Goal: Task Accomplishment & Management: Manage account settings

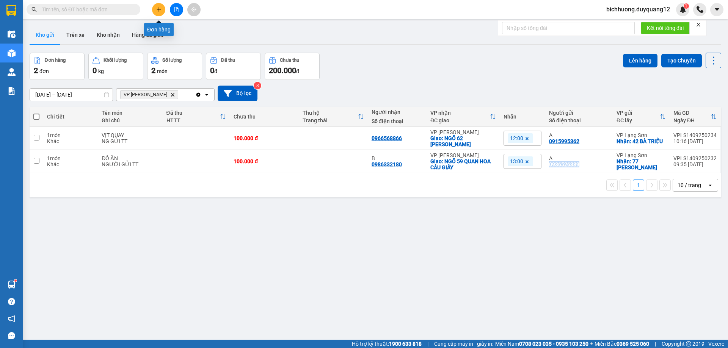
click at [159, 9] on icon "plus" at bounding box center [159, 9] width 0 height 4
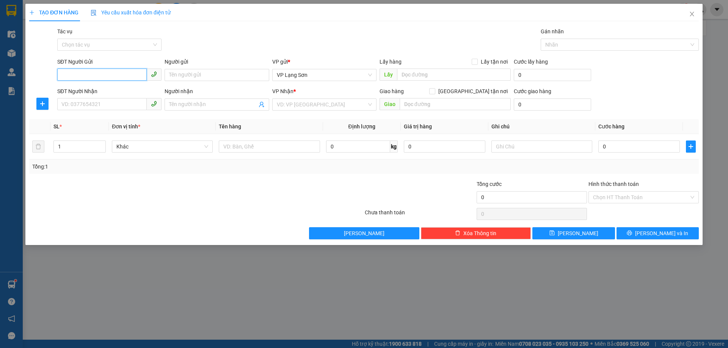
click at [72, 73] on input "SĐT Người Gửi" at bounding box center [101, 75] width 89 height 12
paste input "0962109658"
type input "0962109658"
click at [194, 73] on input "Người gửi" at bounding box center [217, 75] width 104 height 12
type input "A"
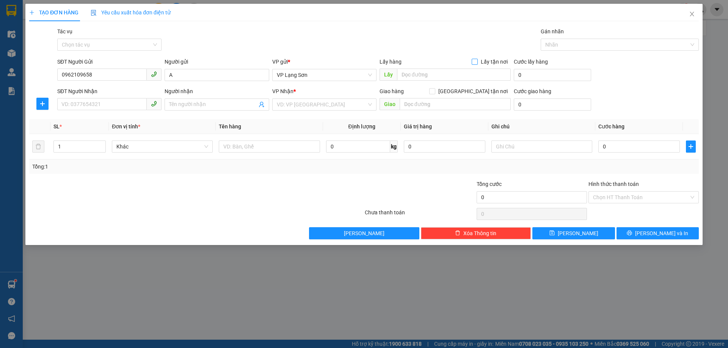
click at [475, 63] on input "Lấy tận nơi" at bounding box center [474, 61] width 5 height 5
checkbox input "true"
click at [435, 92] on input "[GEOGRAPHIC_DATA] tận nơi" at bounding box center [431, 90] width 5 height 5
checkbox input "true"
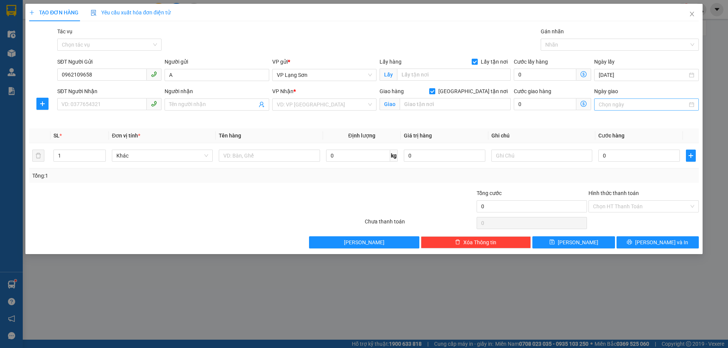
click at [623, 105] on input "Ngày giao" at bounding box center [643, 104] width 88 height 8
type input "[DATE]"
click at [608, 172] on div "14" at bounding box center [605, 171] width 9 height 9
click at [446, 77] on input "text" at bounding box center [454, 75] width 114 height 12
type input "5 LƯƠNG ĐÌNH CỦA"
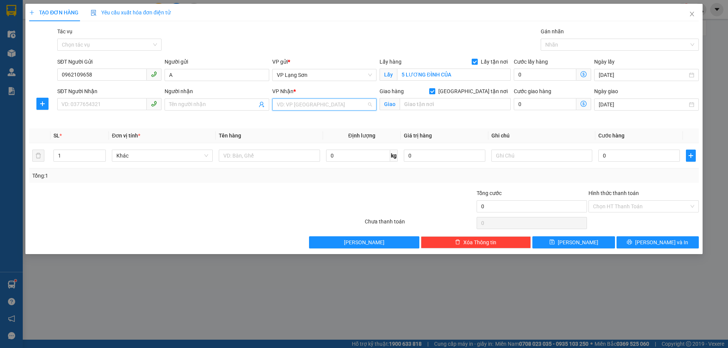
click at [334, 107] on input "search" at bounding box center [322, 104] width 90 height 11
click at [304, 119] on div "VP [PERSON_NAME]" at bounding box center [324, 120] width 95 height 8
click at [197, 103] on input "Người nhận" at bounding box center [213, 104] width 88 height 8
type input "B"
click at [439, 105] on input "text" at bounding box center [455, 104] width 111 height 12
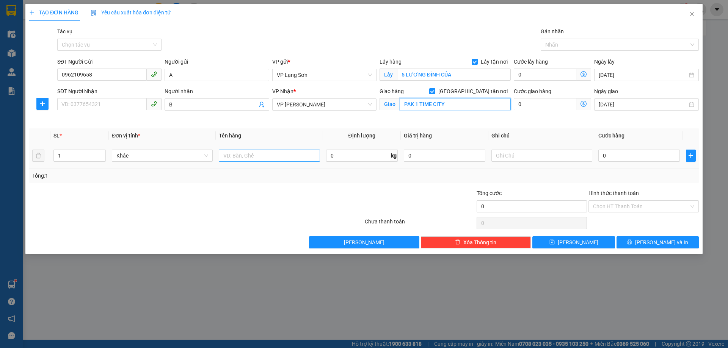
type input "PAK 1 TIME CITY"
click at [264, 155] on input "text" at bounding box center [269, 156] width 101 height 12
type input "1 THÙNG ĐỒV ĂN"
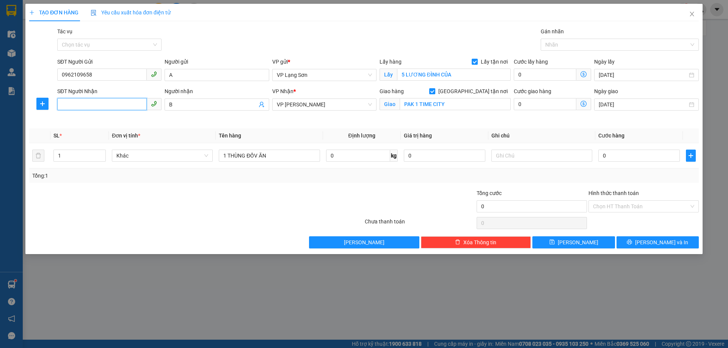
click at [88, 105] on input "SĐT Người Nhận" at bounding box center [101, 104] width 89 height 12
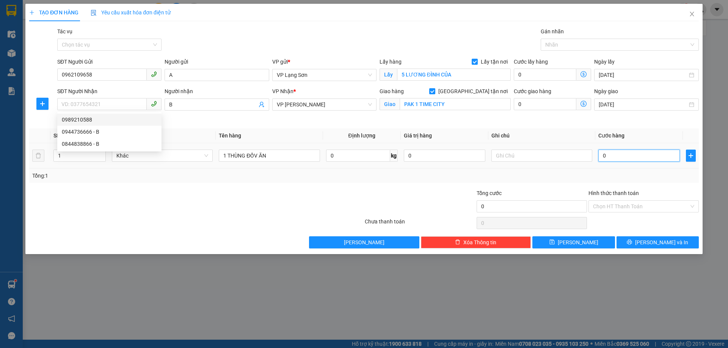
click at [611, 159] on input "0" at bounding box center [639, 156] width 82 height 12
type input "1"
type input "10"
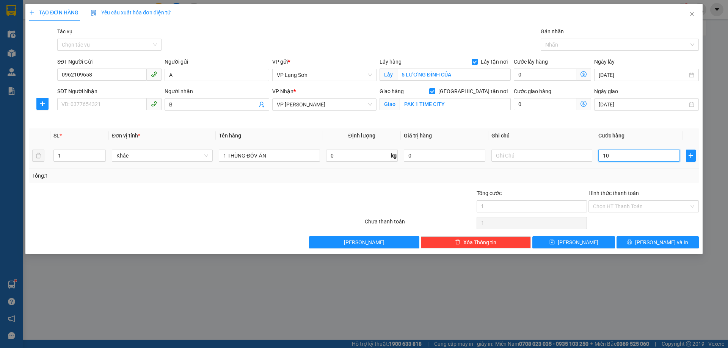
type input "10"
type input "100"
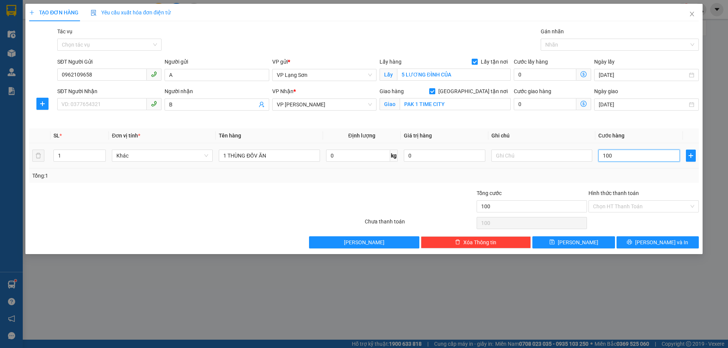
type input "1.000"
type input "10.000"
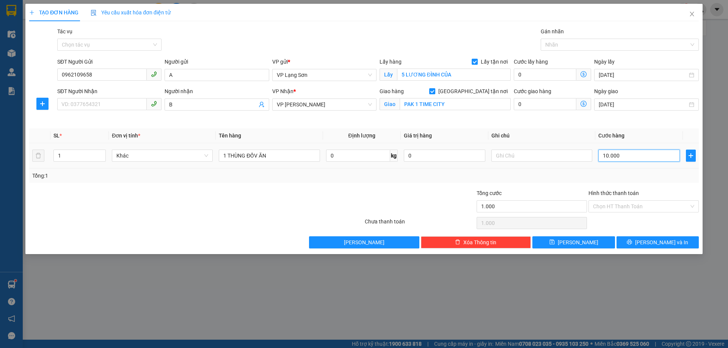
type input "10.000"
type input "100.000"
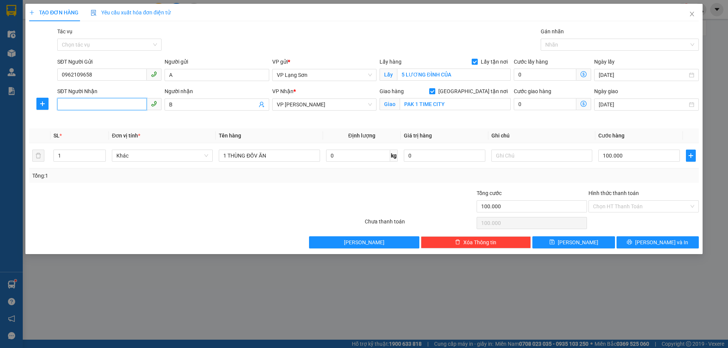
click at [111, 105] on input "SĐT Người Nhận" at bounding box center [101, 104] width 89 height 12
click at [91, 107] on input "0946011" at bounding box center [101, 104] width 89 height 12
type input "0946011989"
click at [535, 159] on input "text" at bounding box center [541, 156] width 101 height 12
type input "B"
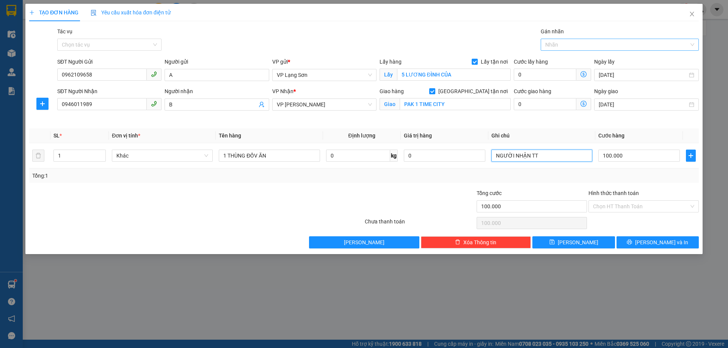
click at [574, 42] on div at bounding box center [616, 44] width 147 height 9
type input "NGƯỜI NHẬN TT"
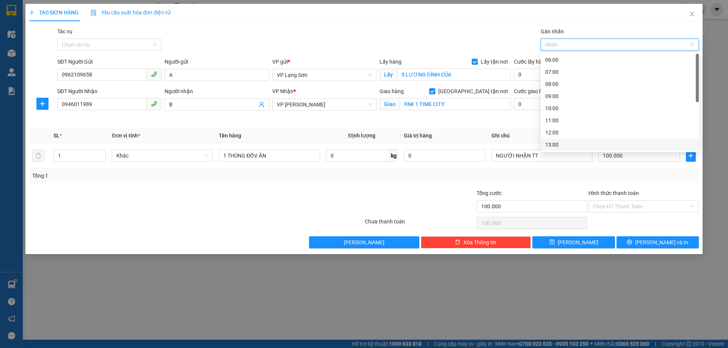
scroll to position [85, 0]
click at [550, 73] on div "14:00" at bounding box center [619, 72] width 149 height 8
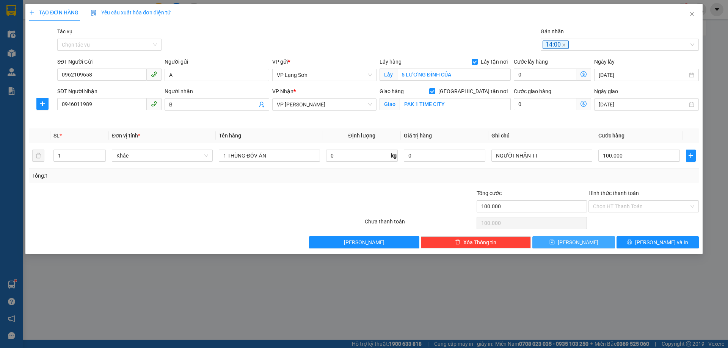
click at [578, 247] on button "[PERSON_NAME]" at bounding box center [573, 243] width 82 height 12
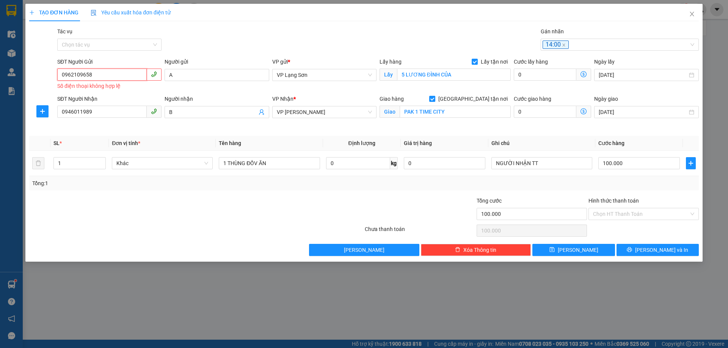
click at [64, 80] on input "0962109658" at bounding box center [101, 75] width 89 height 12
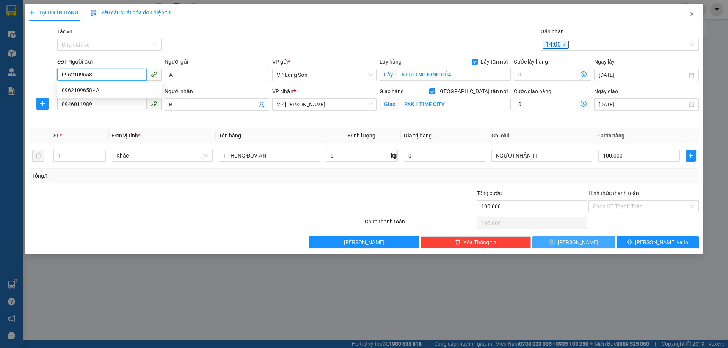
type input "0962109658"
click at [579, 243] on span "[PERSON_NAME]" at bounding box center [578, 243] width 41 height 8
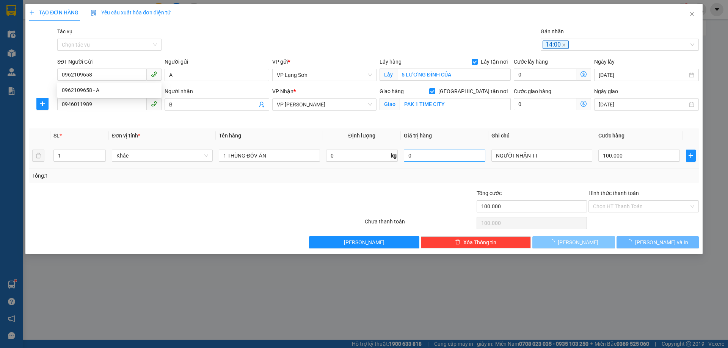
checkbox input "false"
type input "0"
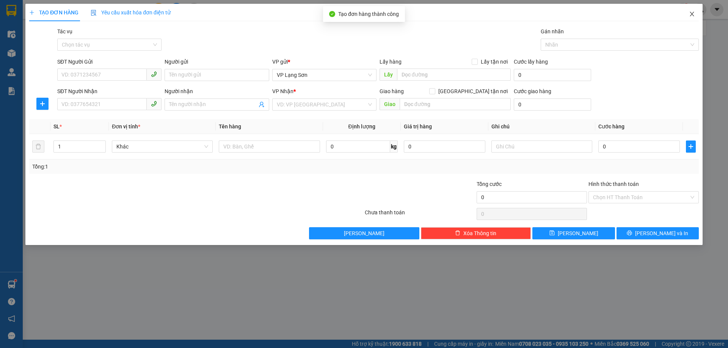
drag, startPoint x: 690, startPoint y: 14, endPoint x: 705, endPoint y: 27, distance: 19.9
click at [691, 14] on icon "close" at bounding box center [692, 14] width 6 height 6
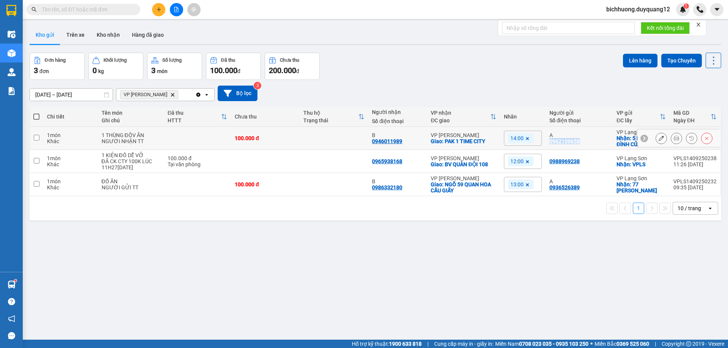
drag, startPoint x: 544, startPoint y: 141, endPoint x: 586, endPoint y: 149, distance: 42.5
click at [586, 149] on td "A 0962109658" at bounding box center [579, 138] width 67 height 23
checkbox input "true"
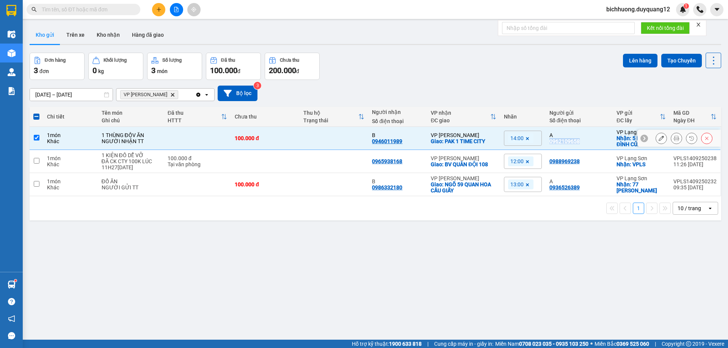
copy div "0962109658"
click at [158, 10] on icon "plus" at bounding box center [158, 9] width 5 height 5
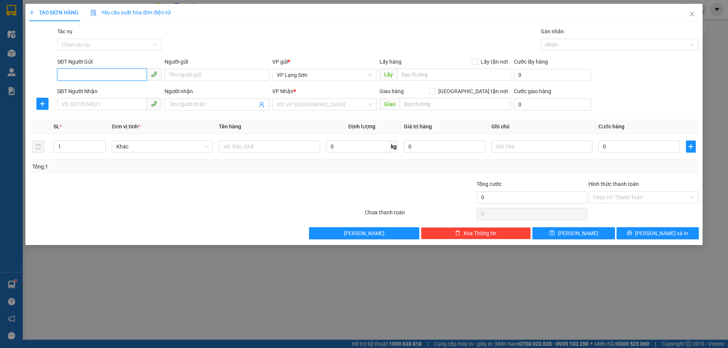
click at [74, 75] on input "SĐT Người Gửi" at bounding box center [101, 75] width 89 height 12
click at [408, 77] on input "text" at bounding box center [454, 75] width 114 height 12
paste input "Qua 48 mai hắc đế hn lấy đồ nha 0916784999"
drag, startPoint x: 477, startPoint y: 74, endPoint x: 515, endPoint y: 76, distance: 37.2
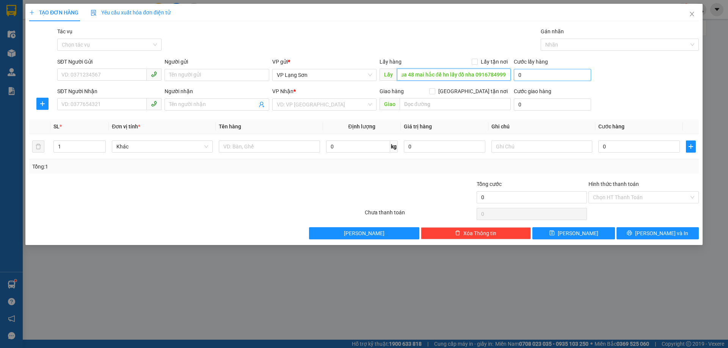
click at [515, 76] on div "SĐT Người Gửi VD: 0371234567 Người gửi Tên người gửi VP gửi * VP Lạng Sơn Lấy h…" at bounding box center [378, 71] width 645 height 27
type input "Qua 48 mai hắc đế hn lấy đồ nha"
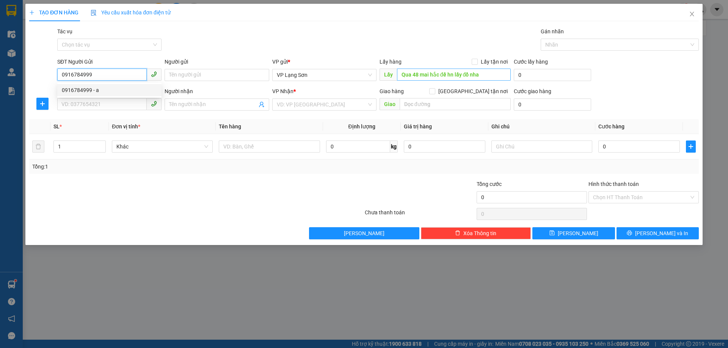
type input "0916784999"
click at [412, 74] on input "Qua 48 mai hắc đế hn lấy đồ nha" at bounding box center [454, 75] width 114 height 12
drag, startPoint x: 412, startPoint y: 74, endPoint x: 400, endPoint y: 81, distance: 13.4
click at [400, 81] on div "Lấy Qua 48 mai hắc đế hn lấy đồ nha" at bounding box center [445, 75] width 131 height 12
click at [412, 76] on input "Qua 48 mai hắc đế hn lấy đồ nha" at bounding box center [454, 75] width 114 height 12
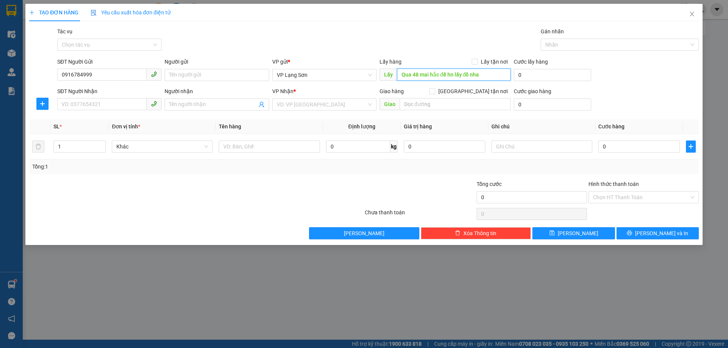
drag, startPoint x: 411, startPoint y: 76, endPoint x: 400, endPoint y: 78, distance: 11.2
click at [400, 78] on input "Qua 48 mai hắc đế hn lấy đồ nha" at bounding box center [454, 75] width 114 height 12
click at [454, 76] on input "48 mai hắc đế hn lấy đồ nha" at bounding box center [454, 75] width 114 height 12
drag, startPoint x: 443, startPoint y: 75, endPoint x: 474, endPoint y: 80, distance: 31.5
click at [474, 80] on input "48 mai hắc đế hn lấy đồ nha" at bounding box center [454, 75] width 114 height 12
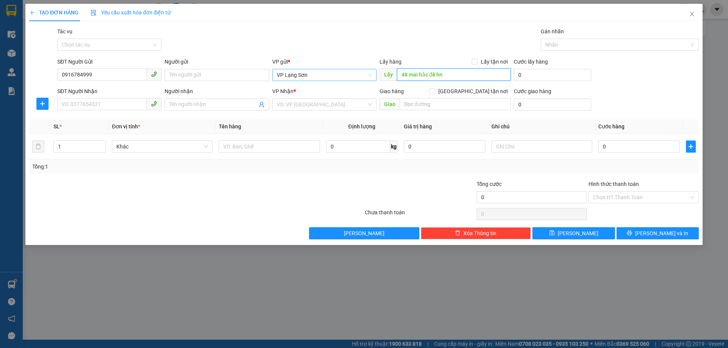
click at [309, 78] on span "VP Lạng Sơn" at bounding box center [324, 74] width 95 height 11
type input "48 mai hắc đế hn"
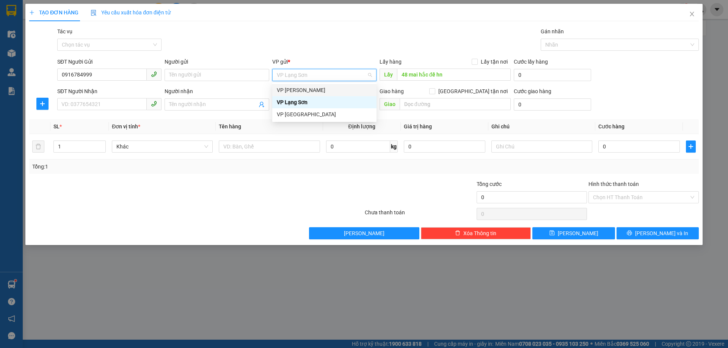
click at [303, 89] on div "VP [PERSON_NAME]" at bounding box center [324, 90] width 95 height 8
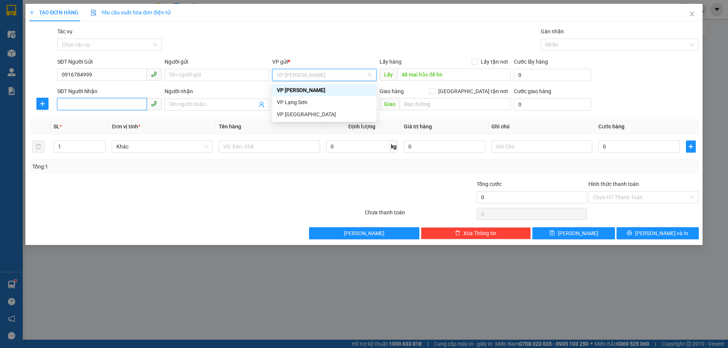
click at [97, 107] on input "SĐT Người Nhận" at bounding box center [101, 104] width 89 height 12
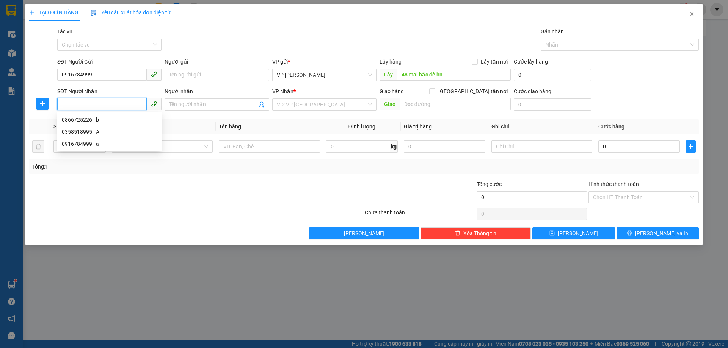
paste input "0866725226"
type input "0866725226"
click at [99, 118] on div "0866725226 - b" at bounding box center [109, 120] width 95 height 8
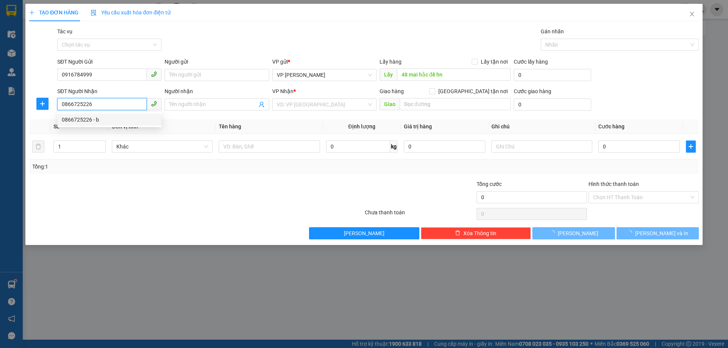
type input "b"
checkbox input "true"
type input "KIOT D30 [GEOGRAPHIC_DATA]"
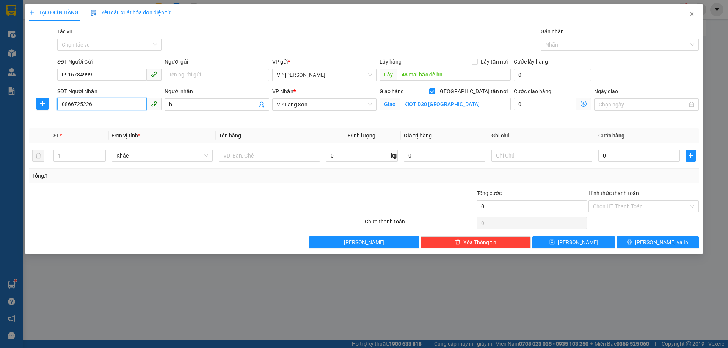
type input "0866725226"
click at [471, 61] on div "Lấy hàng Lấy tận nơi" at bounding box center [445, 62] width 131 height 8
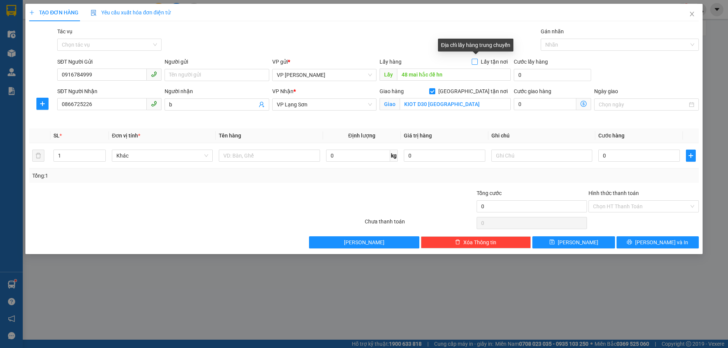
click at [476, 63] on input "Lấy tận nơi" at bounding box center [474, 61] width 5 height 5
checkbox input "true"
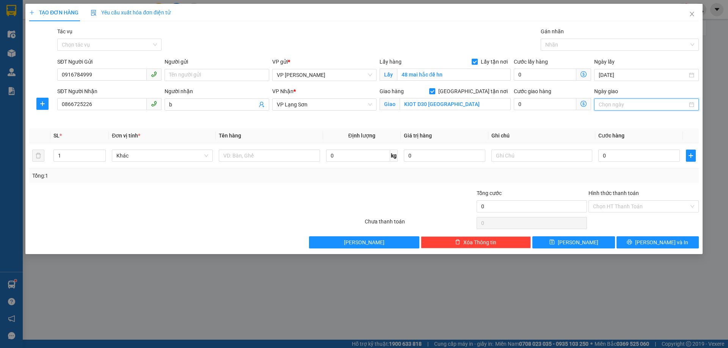
click at [614, 104] on input "Ngày giao" at bounding box center [643, 104] width 88 height 8
type input "[DATE]"
click at [607, 171] on div "14" at bounding box center [605, 171] width 9 height 9
click at [524, 159] on input "text" at bounding box center [541, 156] width 101 height 12
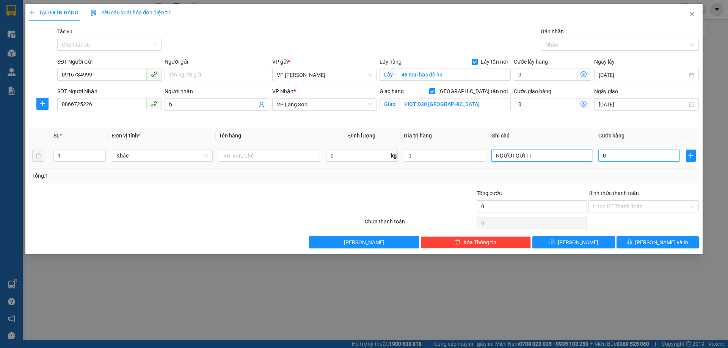
type input "NGƯỜI GỬITT"
click at [623, 156] on input "0" at bounding box center [639, 156] width 82 height 12
type input "1"
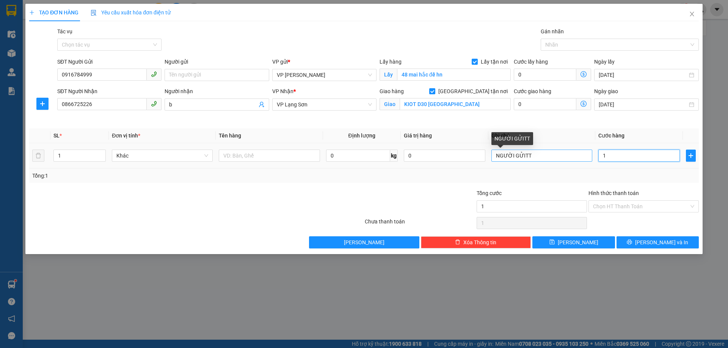
type input "10"
type input "100"
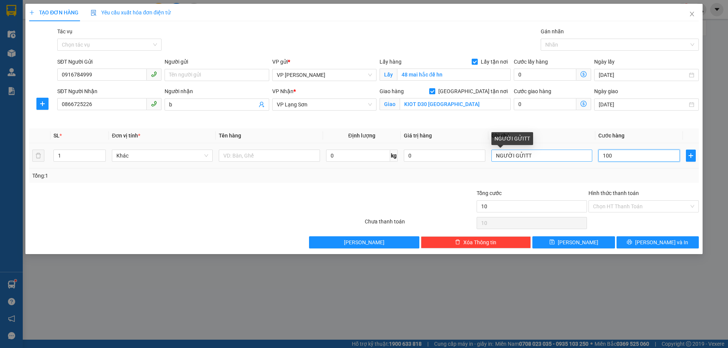
type input "100"
type input "1.000"
type input "10.000"
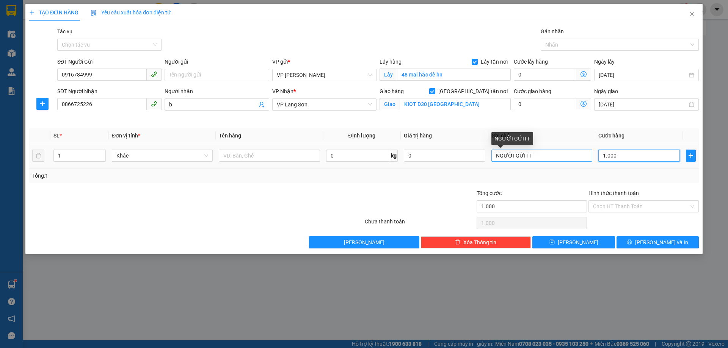
type input "10.000"
type input "100.000"
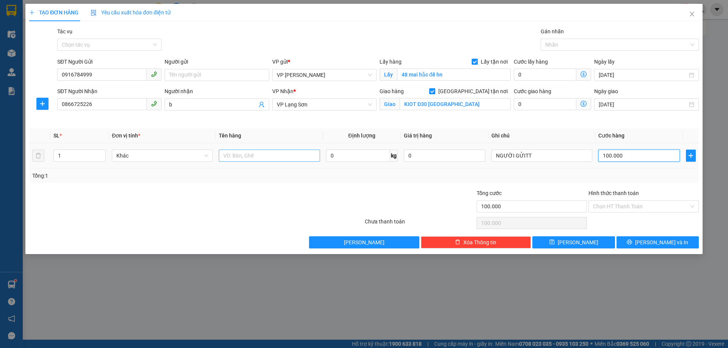
type input "100.000"
click at [249, 160] on input "text" at bounding box center [269, 156] width 101 height 12
type input "D"
type input "ĐÒ"
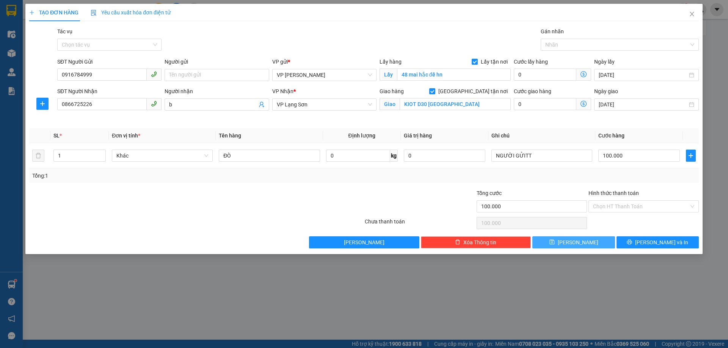
click at [585, 244] on button "[PERSON_NAME]" at bounding box center [573, 243] width 82 height 12
checkbox input "false"
type input "0"
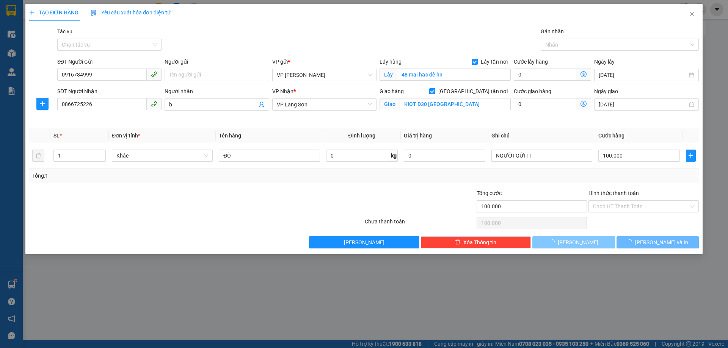
type input "0"
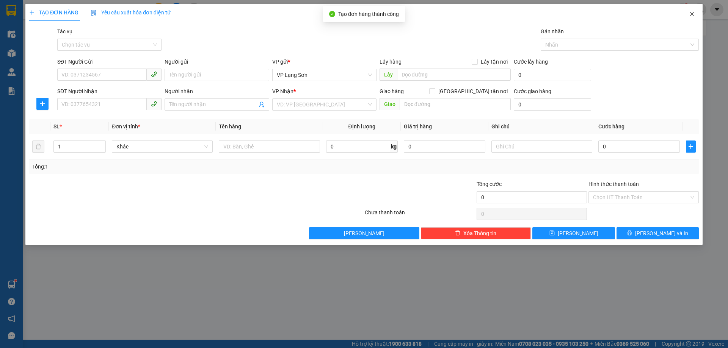
click at [693, 15] on icon "close" at bounding box center [692, 14] width 6 height 6
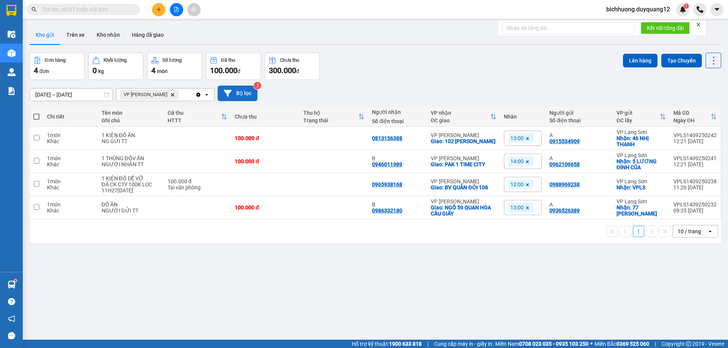
click at [232, 91] on button "Bộ lọc" at bounding box center [238, 94] width 40 height 16
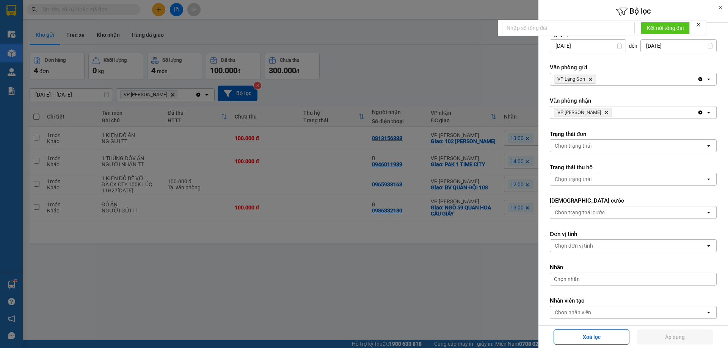
click at [592, 78] on icon "Delete" at bounding box center [590, 79] width 5 height 5
click at [595, 78] on div "Chọn văn phòng" at bounding box center [627, 79] width 155 height 12
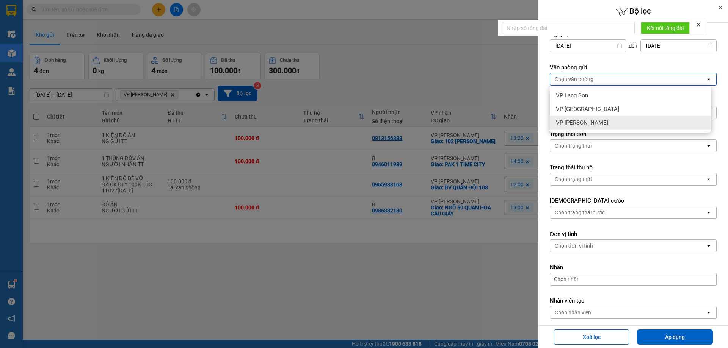
drag, startPoint x: 583, startPoint y: 126, endPoint x: 591, endPoint y: 122, distance: 9.2
click at [585, 126] on span "VP [PERSON_NAME]" at bounding box center [582, 123] width 52 height 8
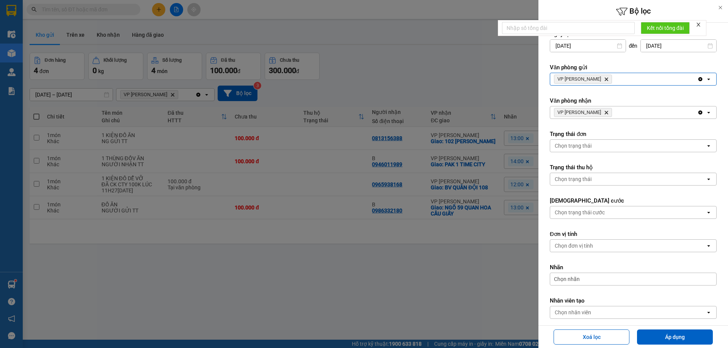
click at [605, 113] on icon "VP Minh Khai, close by backspace" at bounding box center [606, 112] width 3 height 3
click at [593, 114] on div "Chọn văn phòng" at bounding box center [627, 113] width 155 height 12
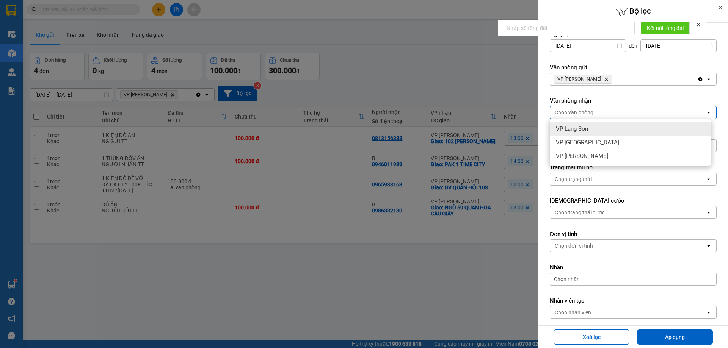
click at [575, 129] on span "VP Lạng Sơn" at bounding box center [572, 129] width 32 height 8
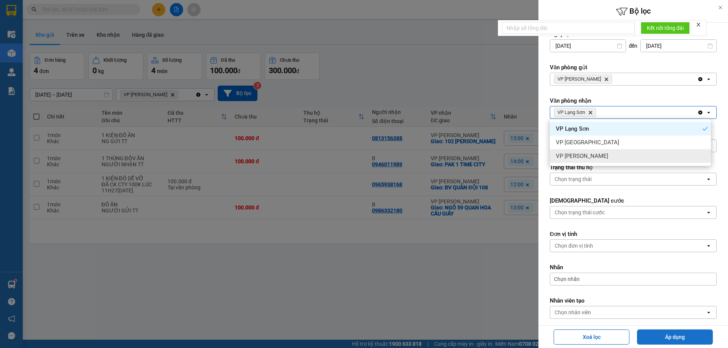
drag, startPoint x: 667, startPoint y: 342, endPoint x: 592, endPoint y: 313, distance: 80.9
click at [666, 341] on button "Áp dụng" at bounding box center [675, 337] width 76 height 15
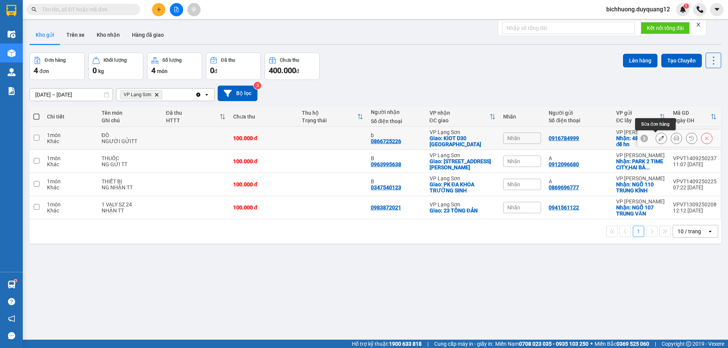
click at [659, 140] on icon at bounding box center [661, 138] width 5 height 5
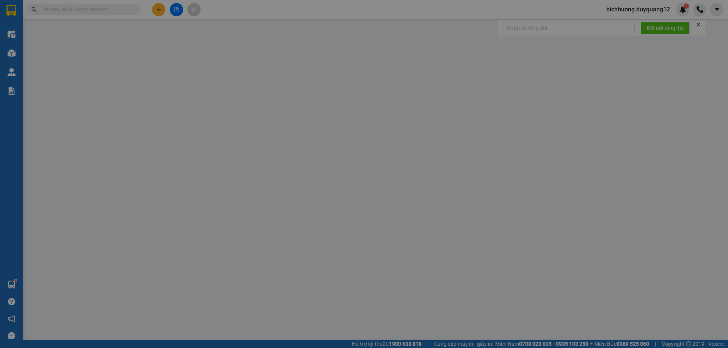
type input "0916784999"
checkbox input "true"
type input "48 mai hắc đế hn"
type input "0866725226"
type input "b"
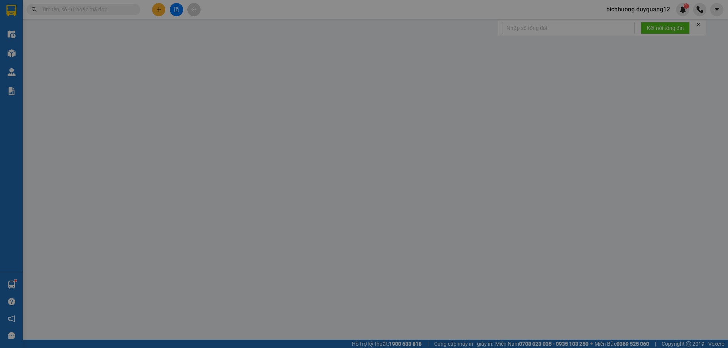
checkbox input "true"
type input "KIOT D30 [GEOGRAPHIC_DATA]"
type input "100.000"
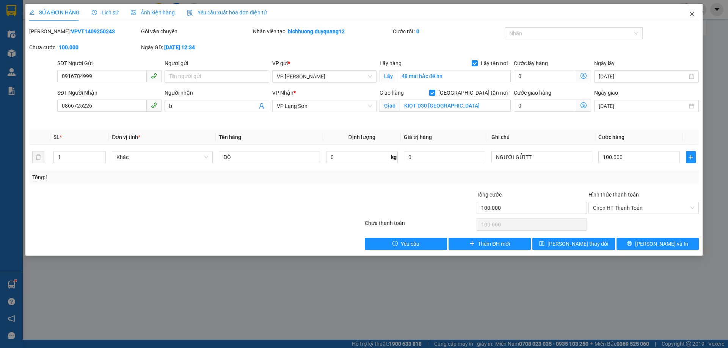
click at [691, 13] on icon "close" at bounding box center [692, 14] width 6 height 6
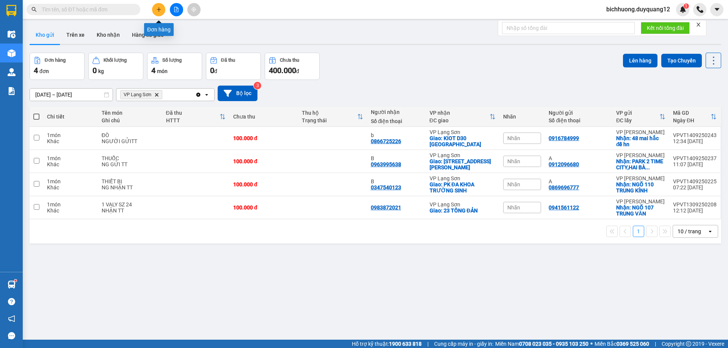
click at [157, 9] on icon "plus" at bounding box center [159, 9] width 4 height 0
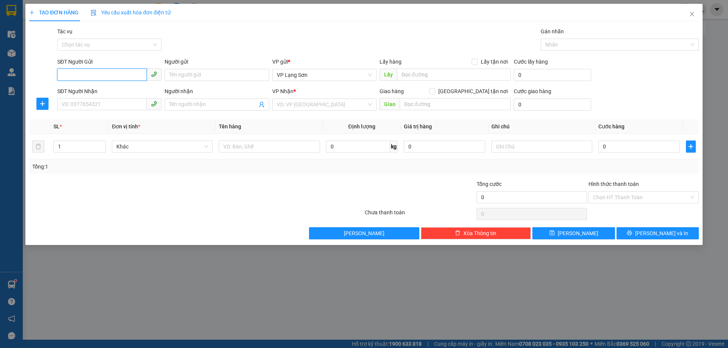
click at [121, 75] on input "SĐT Người Gửi" at bounding box center [101, 75] width 89 height 12
type input "0942041900"
click at [432, 79] on input "text" at bounding box center [454, 75] width 114 height 12
type input "VPLS"
click at [473, 61] on input "Lấy tận nơi" at bounding box center [474, 61] width 5 height 5
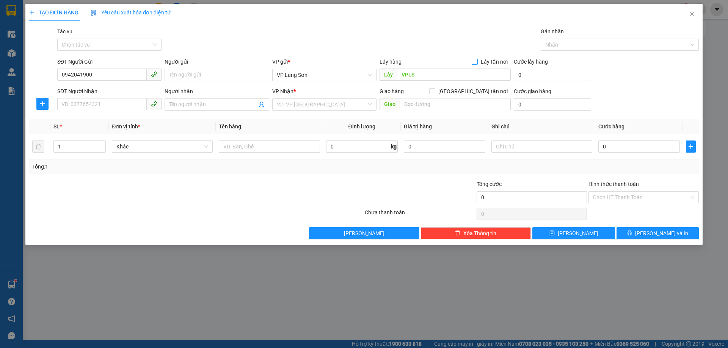
checkbox input "true"
click at [190, 73] on input "Người gửi" at bounding box center [217, 75] width 104 height 12
type input "A"
drag, startPoint x: 119, startPoint y: 103, endPoint x: 123, endPoint y: 100, distance: 5.5
click at [119, 102] on input "SĐT Người Nhận" at bounding box center [101, 104] width 89 height 12
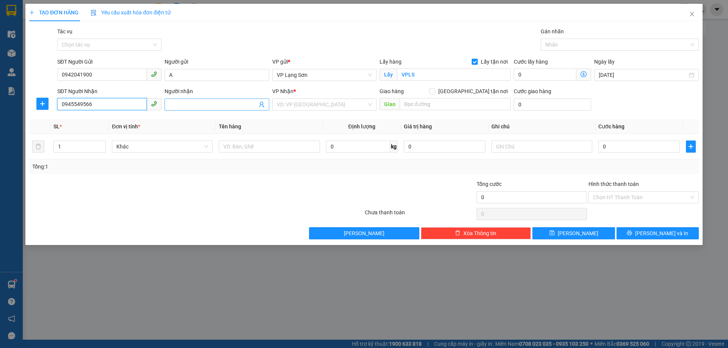
type input "0945549566"
click at [200, 106] on input "Người nhận" at bounding box center [213, 104] width 88 height 8
type input "N"
click at [307, 107] on input "search" at bounding box center [322, 104] width 90 height 11
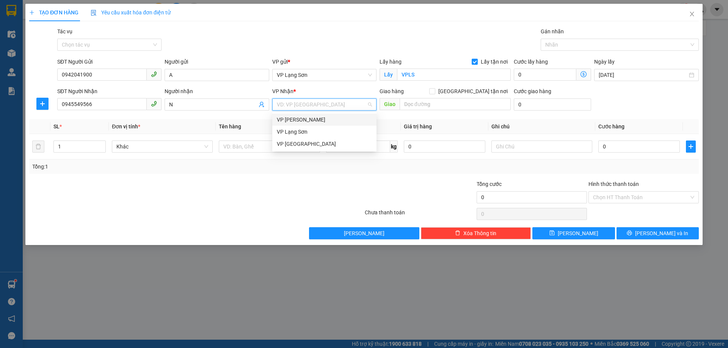
click at [300, 117] on div "VP [PERSON_NAME]" at bounding box center [324, 120] width 95 height 8
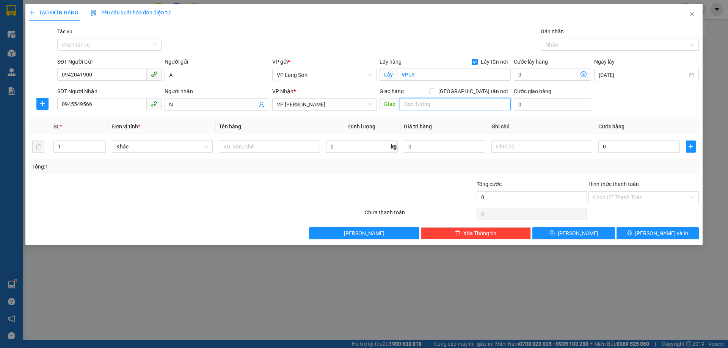
click at [414, 107] on input "text" at bounding box center [455, 104] width 111 height 12
type input "98 HOÀNG NHƯ TIẾP"
drag, startPoint x: 471, startPoint y: 91, endPoint x: 504, endPoint y: 96, distance: 32.9
click at [435, 91] on input "[GEOGRAPHIC_DATA] tận nơi" at bounding box center [431, 90] width 5 height 5
checkbox input "true"
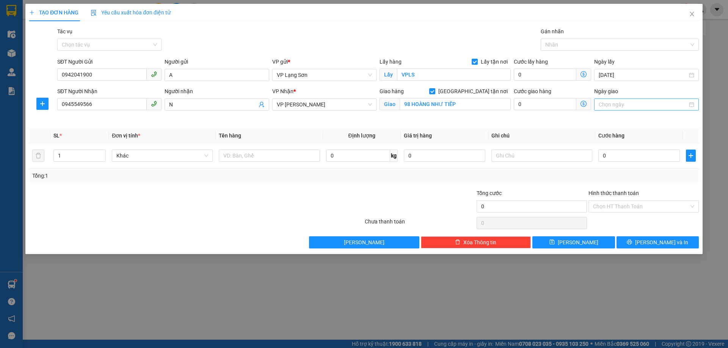
click at [611, 104] on input "Ngày giao" at bounding box center [643, 104] width 88 height 8
type input "[DATE]"
click at [605, 171] on div "14" at bounding box center [605, 171] width 9 height 9
click at [287, 157] on input "text" at bounding box center [269, 156] width 101 height 12
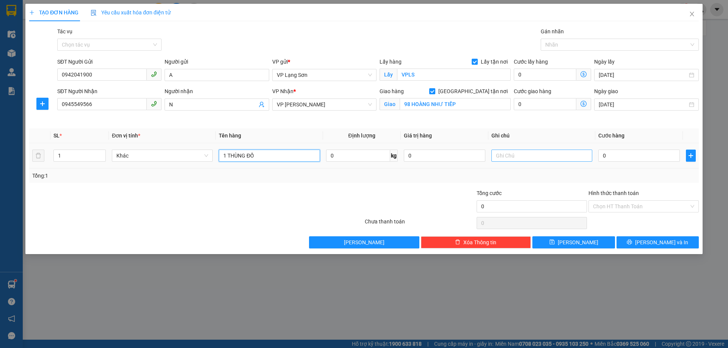
type input "1 THÙNG ĐỒ"
click at [506, 159] on input "text" at bounding box center [541, 156] width 101 height 12
type input "NGƯỜI NHẬN TT"
click at [622, 156] on input "0" at bounding box center [639, 156] width 82 height 12
type input "1"
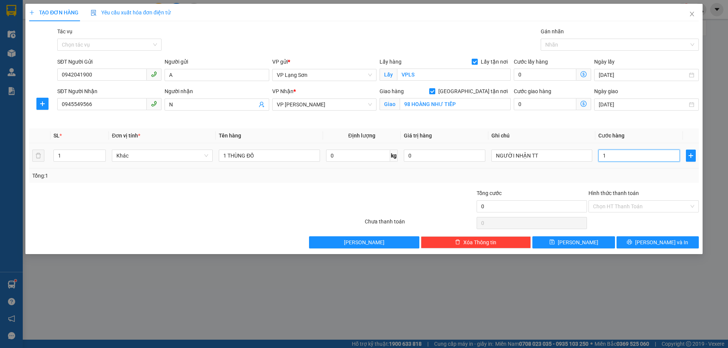
type input "1"
type input "10"
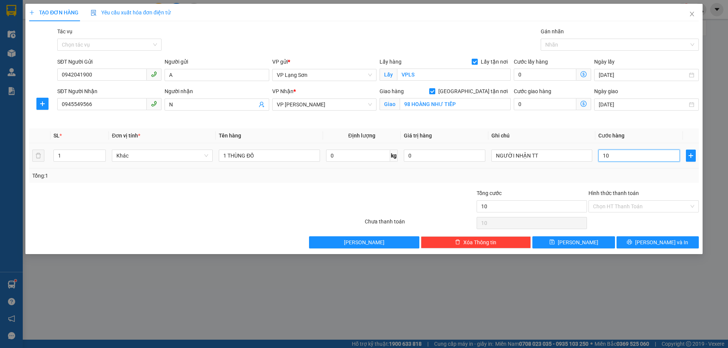
type input "100"
type input "1.000"
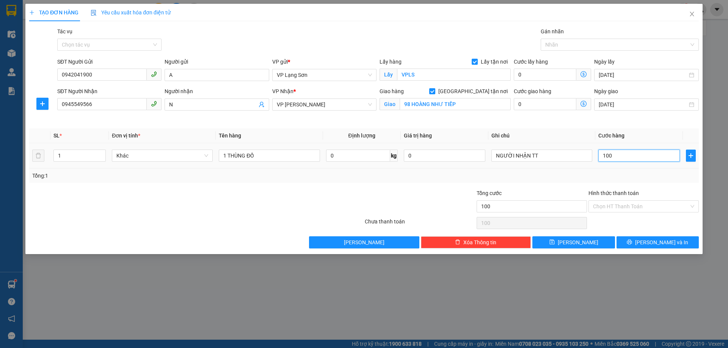
type input "1.000"
type input "10.000"
type input "100.000"
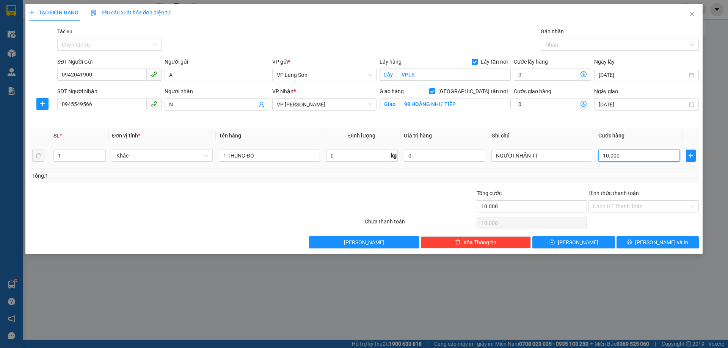
type input "100.000"
drag, startPoint x: 97, startPoint y: 77, endPoint x: 51, endPoint y: 77, distance: 46.3
click at [51, 77] on div "SĐT Người Gửi 0942041900 0942041900 Người gửi A VP gửi * VP Lạng Sơn Lấy hàng L…" at bounding box center [363, 71] width 671 height 27
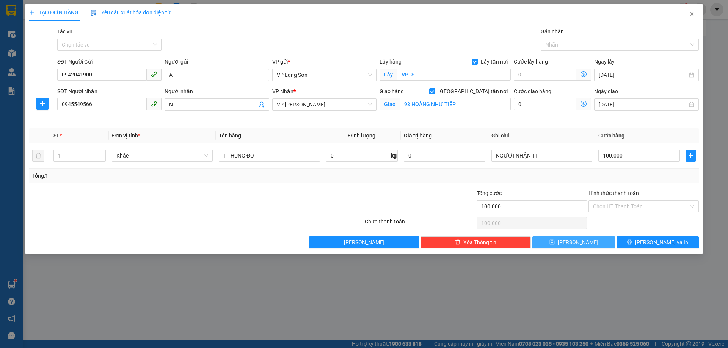
click at [583, 246] on button "[PERSON_NAME]" at bounding box center [573, 243] width 82 height 12
checkbox input "false"
type input "0"
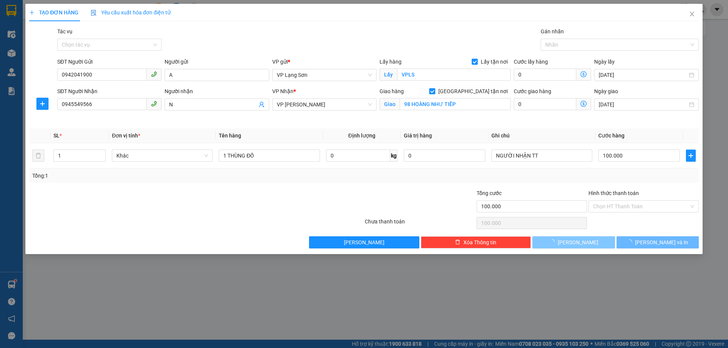
type input "0"
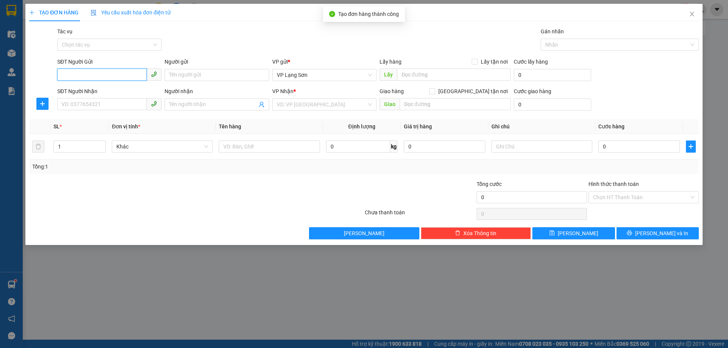
click at [118, 77] on input "SĐT Người Gửi" at bounding box center [101, 75] width 89 height 12
paste input "0942041900"
type input "0942041900"
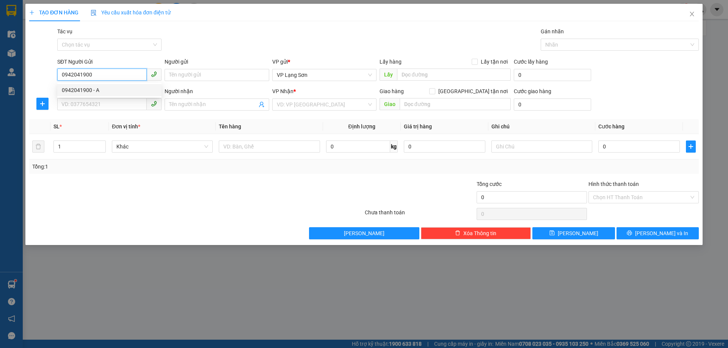
click at [75, 86] on div "0942041900 - A" at bounding box center [109, 90] width 95 height 8
type input "A"
checkbox input "true"
type input "VPLS"
type input "0942041900"
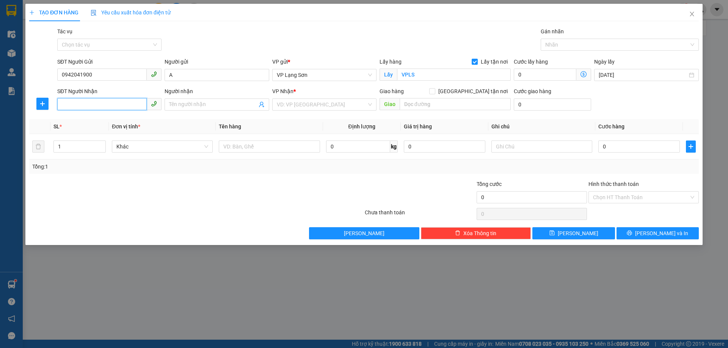
click at [112, 106] on input "SĐT Người Nhận" at bounding box center [101, 104] width 89 height 12
type input "0904229977"
click at [182, 104] on input "Người nhận" at bounding box center [213, 104] width 88 height 8
type input "B"
click at [346, 107] on input "search" at bounding box center [322, 104] width 90 height 11
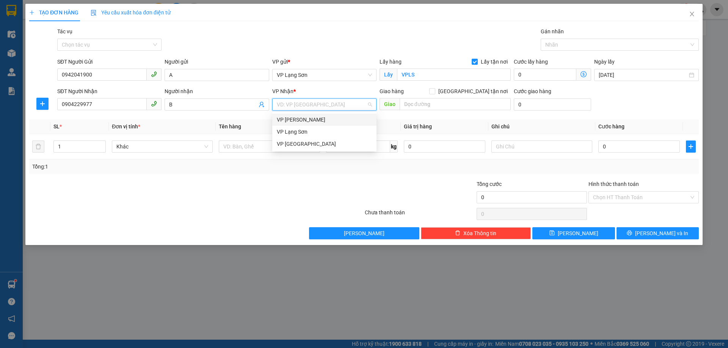
drag, startPoint x: 317, startPoint y: 119, endPoint x: 414, endPoint y: 106, distance: 98.3
click at [318, 119] on div "VP [PERSON_NAME]" at bounding box center [324, 120] width 95 height 8
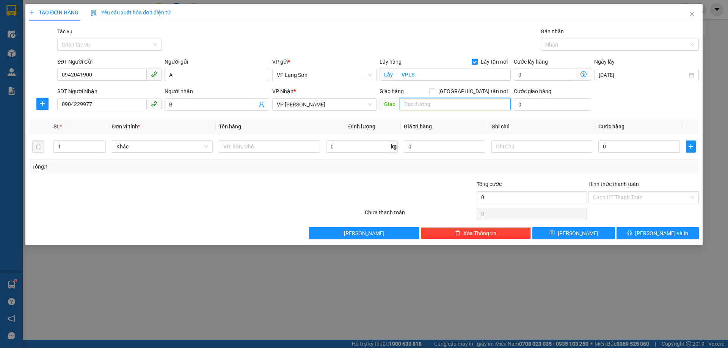
click at [418, 103] on input "text" at bounding box center [455, 104] width 111 height 12
type input "11 NGÕ 461 [PERSON_NAME]"
click at [471, 94] on label "[GEOGRAPHIC_DATA] tận nơi" at bounding box center [470, 91] width 82 height 8
click at [435, 94] on input "[GEOGRAPHIC_DATA] tận nơi" at bounding box center [431, 90] width 5 height 5
checkbox input "true"
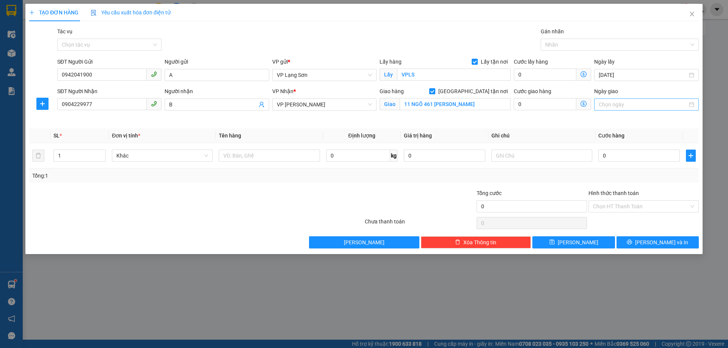
click at [636, 104] on input "Ngày giao" at bounding box center [643, 104] width 88 height 8
type input "[DATE]"
click at [608, 171] on div "14" at bounding box center [605, 171] width 9 height 9
click at [617, 159] on input "0" at bounding box center [639, 156] width 82 height 12
type input "1"
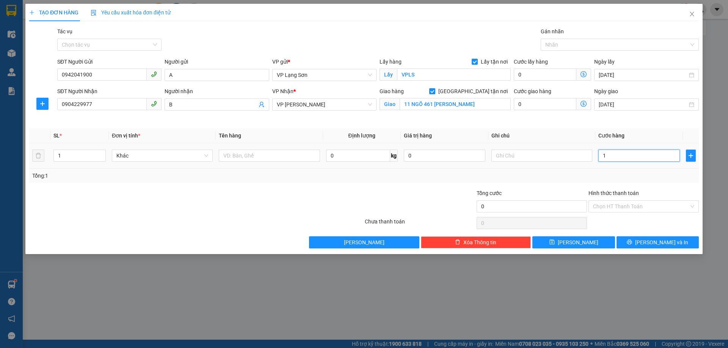
type input "1"
type input "10"
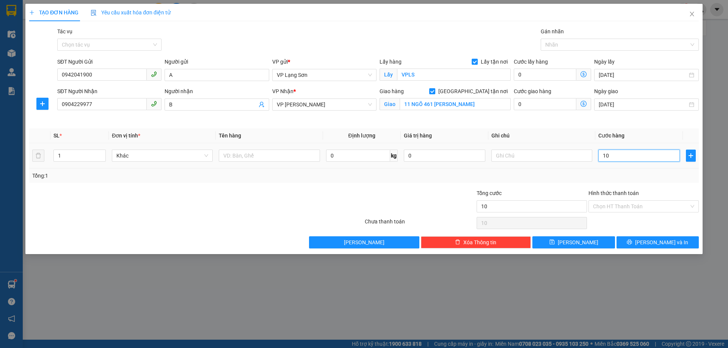
type input "100"
type input "1.000"
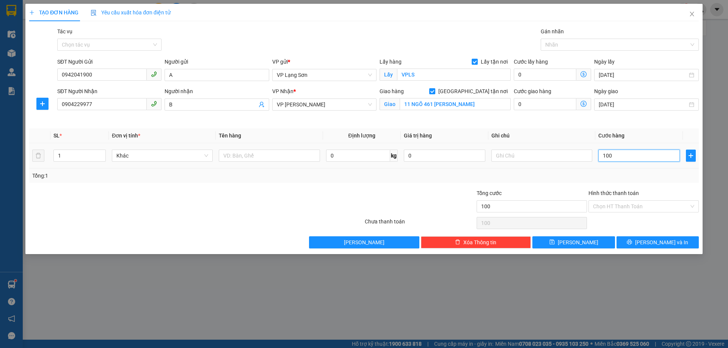
type input "1.000"
type input "10.000"
type input "100.000"
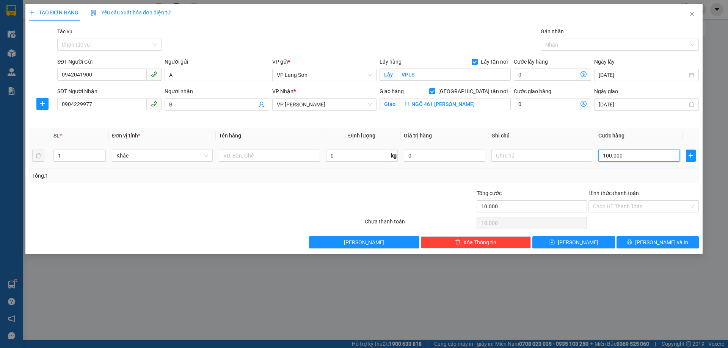
type input "100.000"
click at [500, 149] on td at bounding box center [541, 155] width 107 height 25
click at [510, 160] on input "text" at bounding box center [541, 156] width 101 height 12
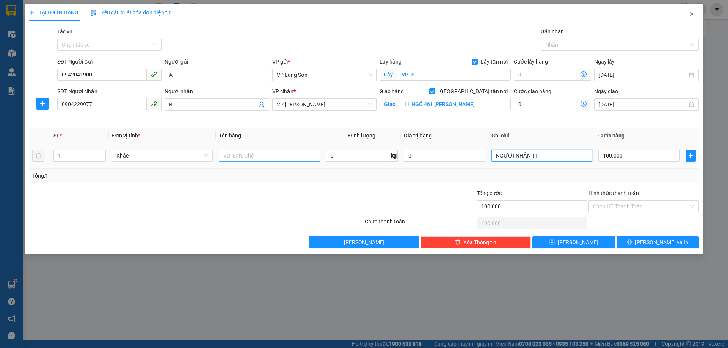
type input "NGƯỜI NHẬN TT"
click at [262, 160] on input "text" at bounding box center [269, 156] width 101 height 12
type input "1 THÙNG ĐỒ"
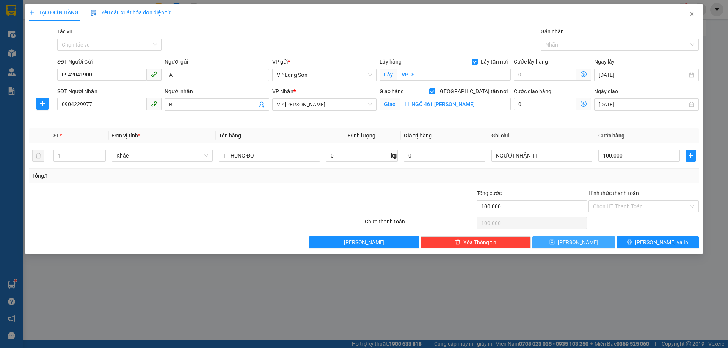
click at [576, 243] on span "[PERSON_NAME]" at bounding box center [578, 243] width 41 height 8
checkbox input "false"
type input "0"
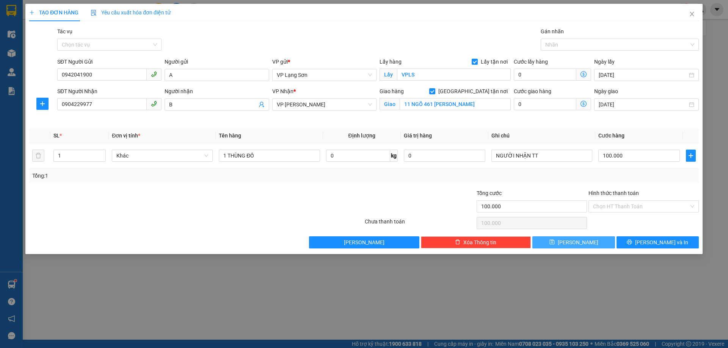
type input "0"
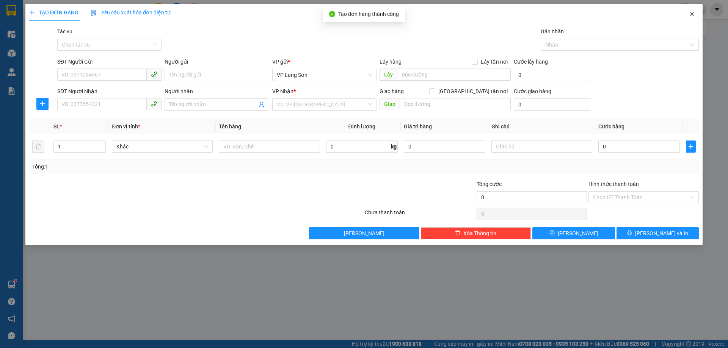
click at [691, 14] on icon "close" at bounding box center [692, 14] width 6 height 6
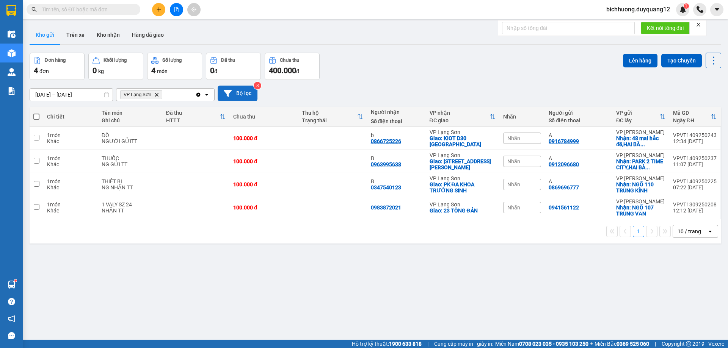
click at [238, 91] on button "Bộ lọc" at bounding box center [238, 94] width 40 height 16
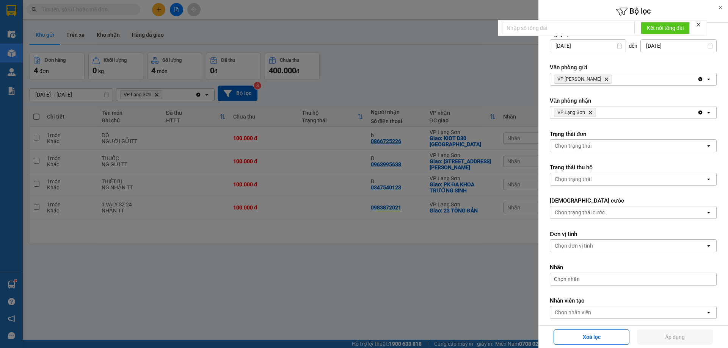
click at [604, 80] on icon "Delete" at bounding box center [606, 79] width 5 height 5
click at [595, 80] on div "Chọn văn phòng" at bounding box center [627, 79] width 155 height 12
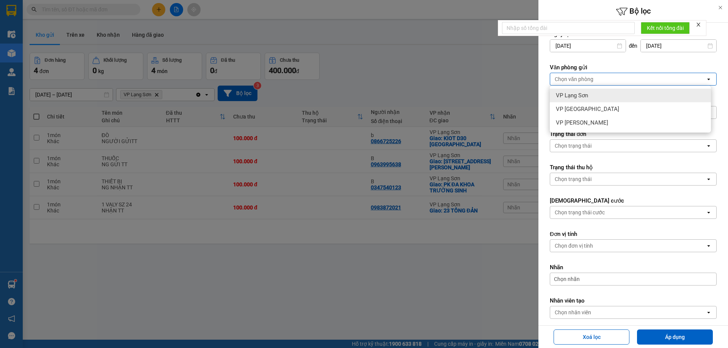
drag, startPoint x: 581, startPoint y: 96, endPoint x: 600, endPoint y: 108, distance: 22.7
click at [581, 96] on span "VP Lạng Sơn" at bounding box center [572, 96] width 32 height 8
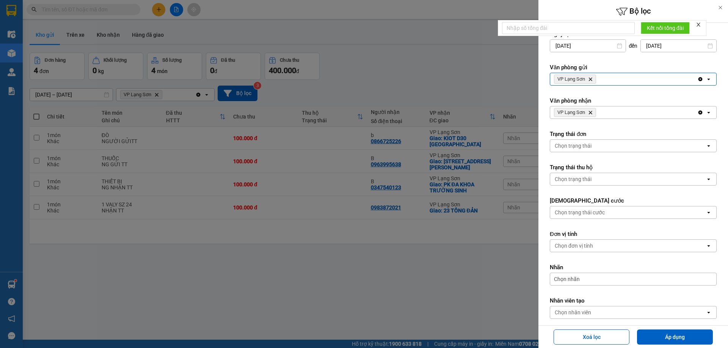
click at [589, 115] on span "VP Lạng Sơn Delete" at bounding box center [575, 112] width 42 height 9
click at [590, 114] on icon "Delete" at bounding box center [590, 112] width 5 height 5
click at [592, 112] on div "Chọn văn phòng" at bounding box center [574, 113] width 39 height 8
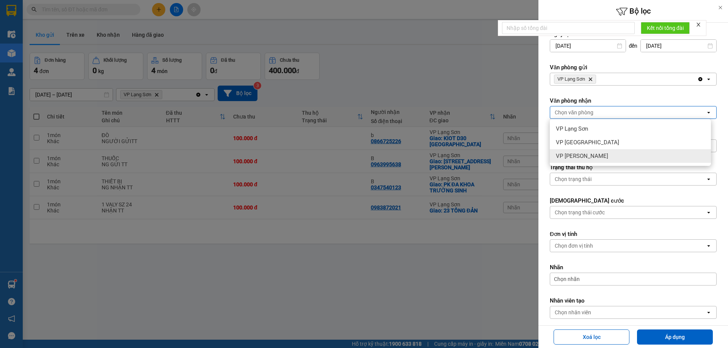
drag, startPoint x: 583, startPoint y: 157, endPoint x: 651, endPoint y: 237, distance: 105.5
click at [583, 158] on span "VP [PERSON_NAME]" at bounding box center [582, 156] width 52 height 8
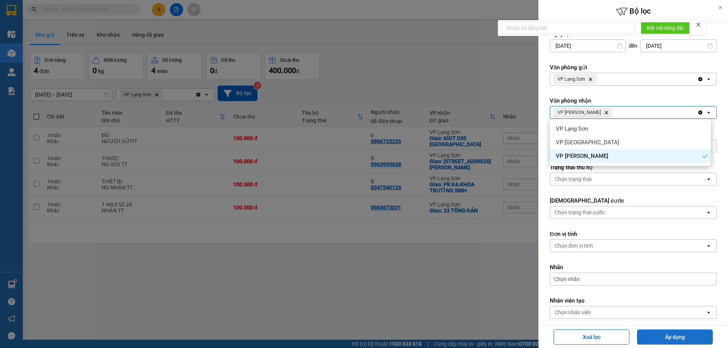
drag, startPoint x: 684, startPoint y: 339, endPoint x: 685, endPoint y: 330, distance: 9.9
click at [684, 339] on button "Áp dụng" at bounding box center [675, 337] width 76 height 15
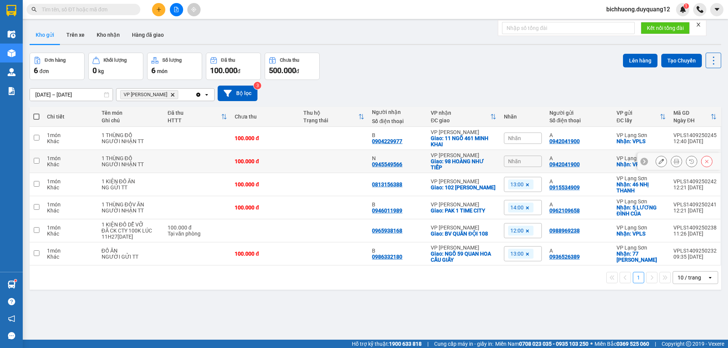
click at [38, 160] on input "checkbox" at bounding box center [37, 161] width 6 height 6
checkbox input "true"
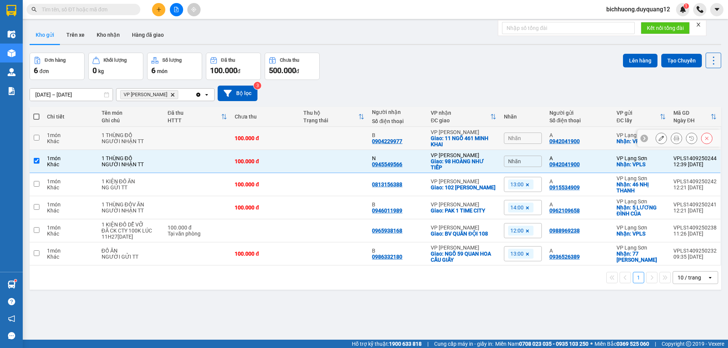
click at [35, 137] on input "checkbox" at bounding box center [37, 138] width 6 height 6
checkbox input "true"
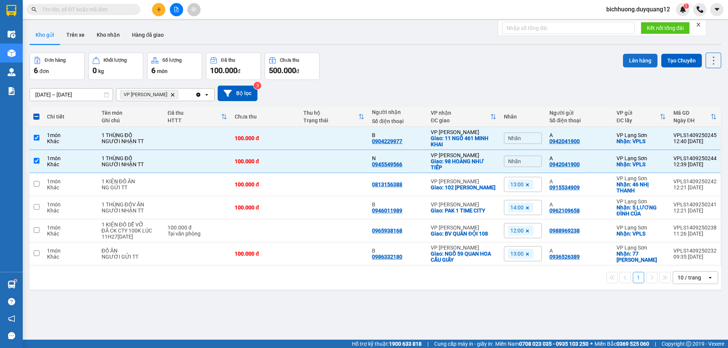
click at [636, 60] on button "Lên hàng" at bounding box center [640, 61] width 35 height 14
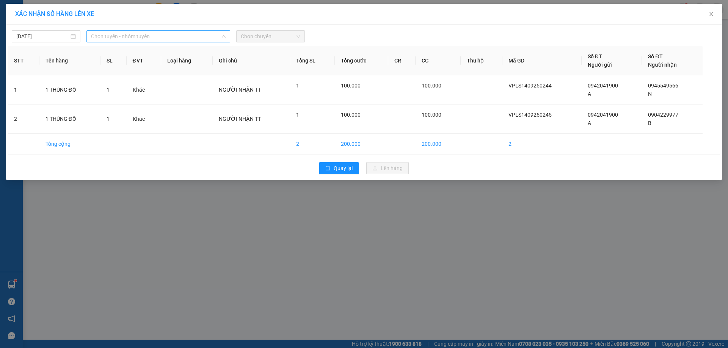
click at [223, 39] on span "Chọn tuyến - nhóm tuyến" at bounding box center [158, 36] width 135 height 11
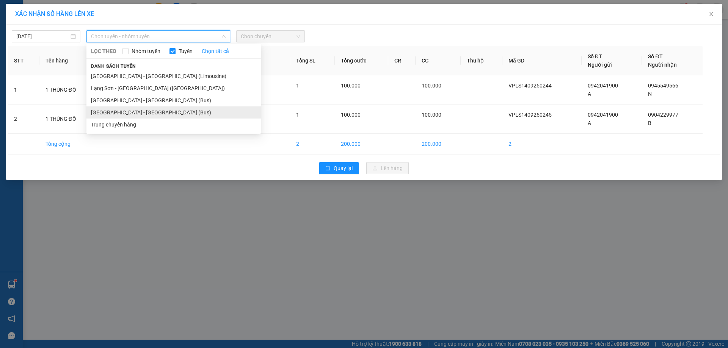
click at [117, 114] on li "[GEOGRAPHIC_DATA] - [GEOGRAPHIC_DATA] (Bus)" at bounding box center [173, 113] width 174 height 12
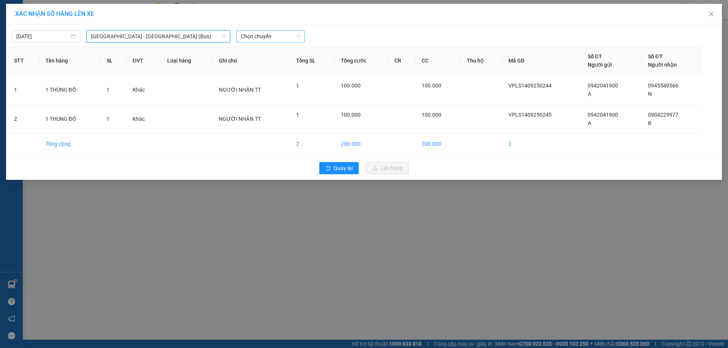
click at [299, 38] on span "Chọn chuyến" at bounding box center [271, 36] width 60 height 11
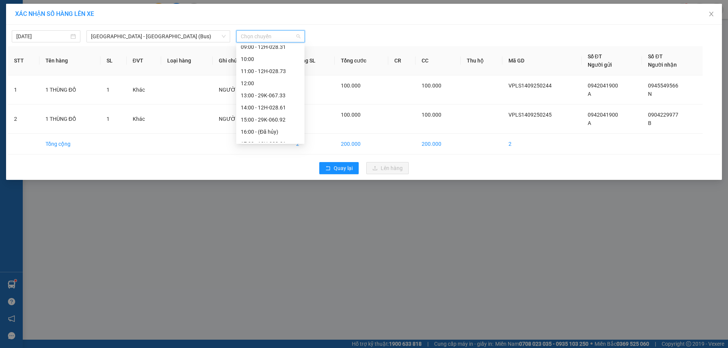
scroll to position [78, 0]
click at [257, 97] on div "13:00 - 29K-067.33" at bounding box center [270, 95] width 59 height 8
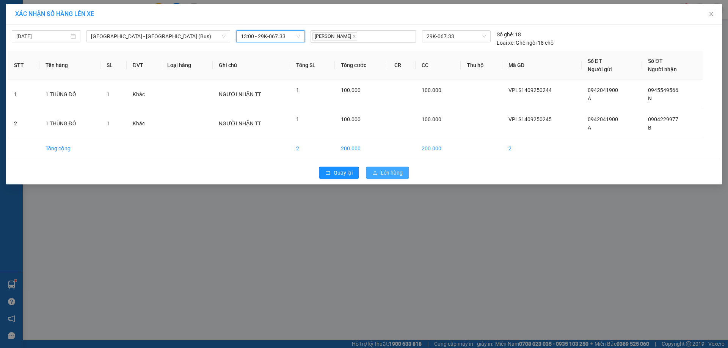
drag, startPoint x: 388, startPoint y: 176, endPoint x: 413, endPoint y: 163, distance: 27.5
click at [390, 176] on span "Lên hàng" at bounding box center [392, 173] width 22 height 8
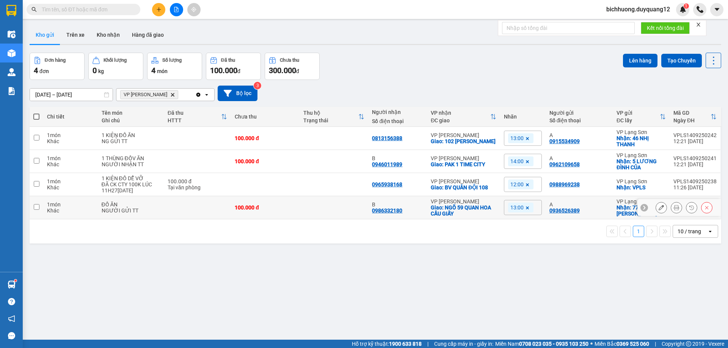
click at [37, 207] on input "checkbox" at bounding box center [37, 207] width 6 height 6
checkbox input "true"
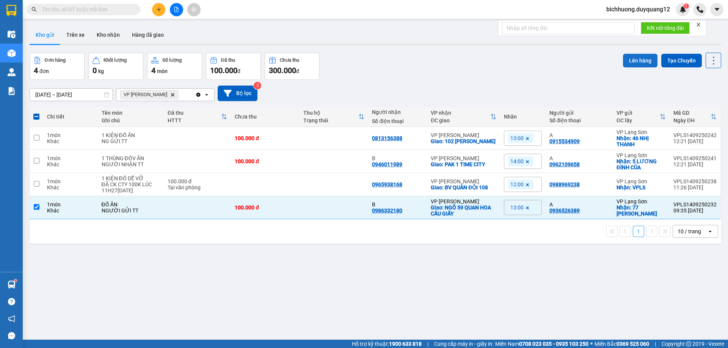
click at [625, 62] on button "Lên hàng" at bounding box center [640, 61] width 35 height 14
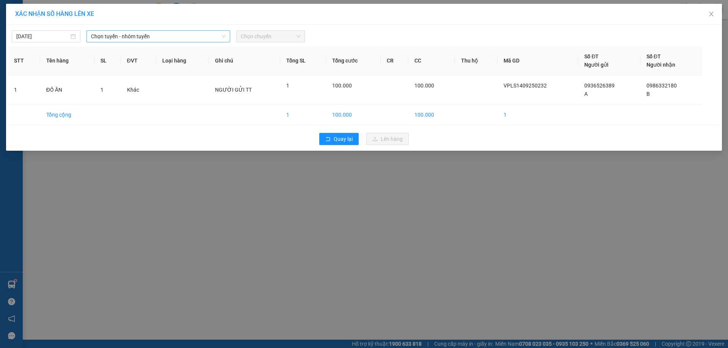
click at [224, 35] on icon "down" at bounding box center [223, 36] width 5 height 5
click at [224, 38] on icon "down" at bounding box center [223, 36] width 5 height 5
click at [218, 35] on span "Chọn tuyến - nhóm tuyến" at bounding box center [158, 36] width 135 height 11
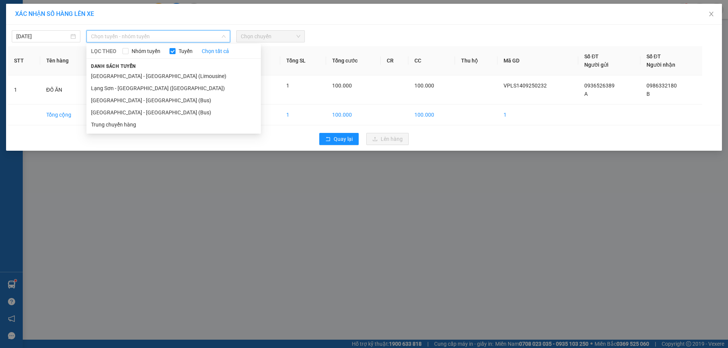
drag, startPoint x: 119, startPoint y: 90, endPoint x: 259, endPoint y: 62, distance: 142.3
click at [120, 90] on li "Lạng Sơn - [GEOGRAPHIC_DATA] ([GEOGRAPHIC_DATA])" at bounding box center [173, 88] width 174 height 12
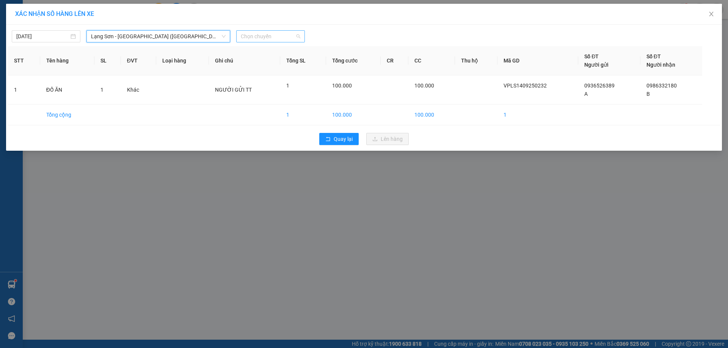
click at [298, 38] on span "Chọn chuyến" at bounding box center [271, 36] width 60 height 11
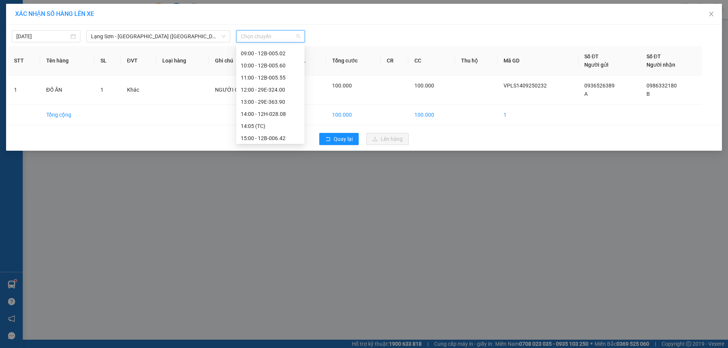
scroll to position [72, 0]
click at [262, 102] on div "13:00 - 29E-363.90" at bounding box center [270, 101] width 59 height 8
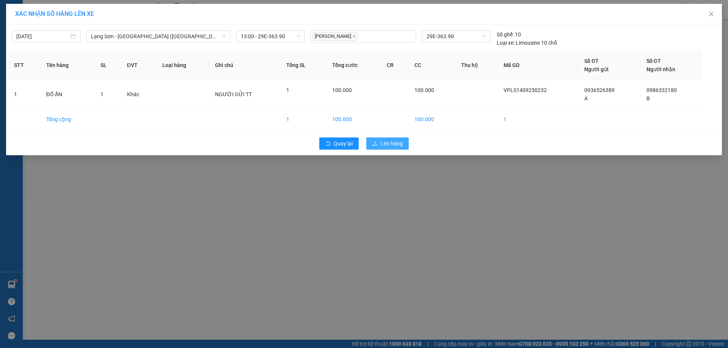
drag, startPoint x: 382, startPoint y: 145, endPoint x: 390, endPoint y: 142, distance: 8.8
click at [383, 144] on span "Lên hàng" at bounding box center [392, 144] width 22 height 8
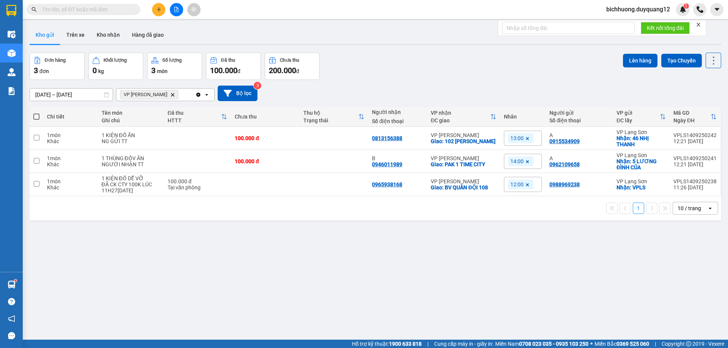
click at [62, 12] on input "text" at bounding box center [86, 9] width 89 height 8
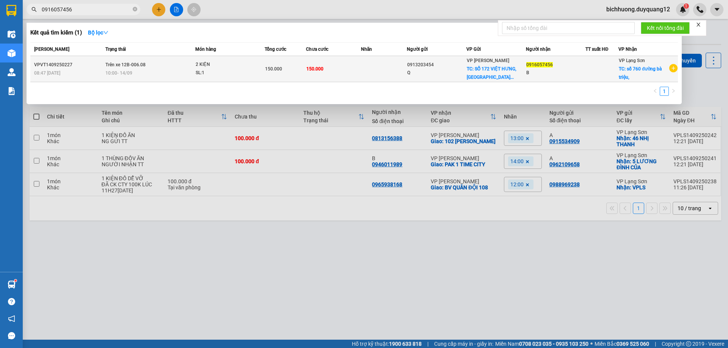
type input "0916057456"
click at [487, 76] on span "TC: SỐ 172 VIỆT HƯNG,[GEOGRAPHIC_DATA]..." at bounding box center [492, 73] width 50 height 14
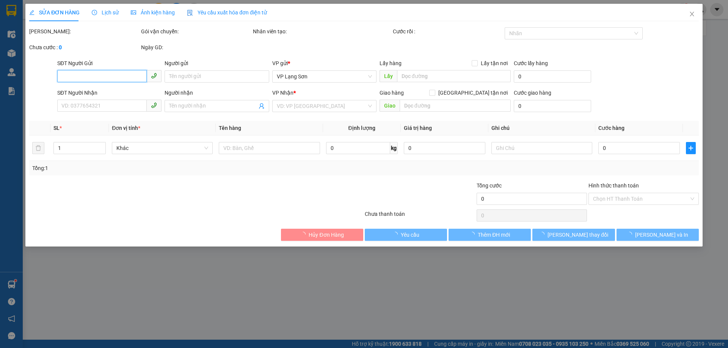
type input "0913203454"
type input "Q"
checkbox input "true"
type input "SỐ 172 [GEOGRAPHIC_DATA],[GEOGRAPHIC_DATA],[GEOGRAPHIC_DATA]"
type input "0916057456"
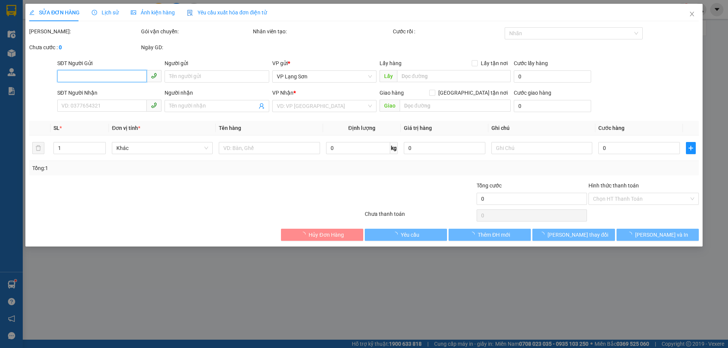
type input "B"
checkbox input "true"
type input "số 760 đường bà triệu,"
type input "150.000"
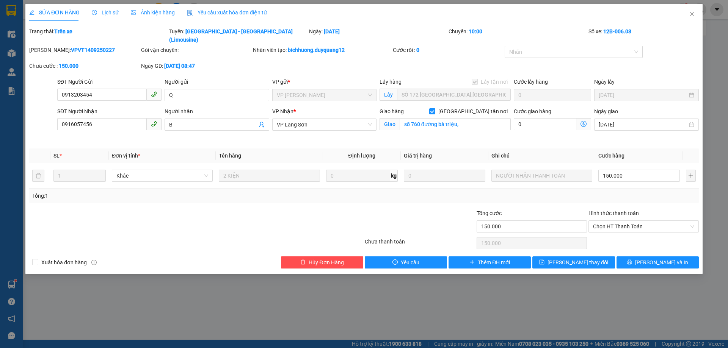
click at [108, 14] on span "Lịch sử" at bounding box center [105, 12] width 27 height 6
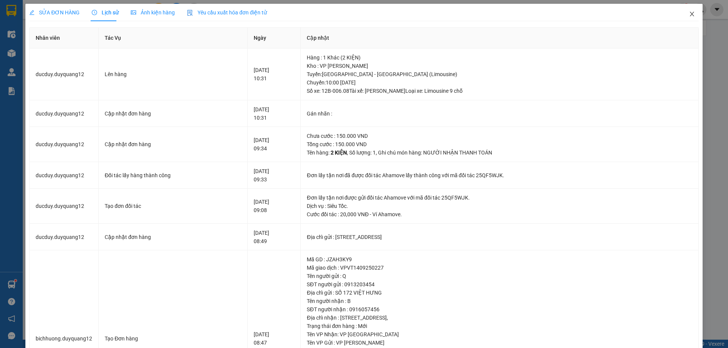
click at [689, 15] on icon "close" at bounding box center [692, 14] width 6 height 6
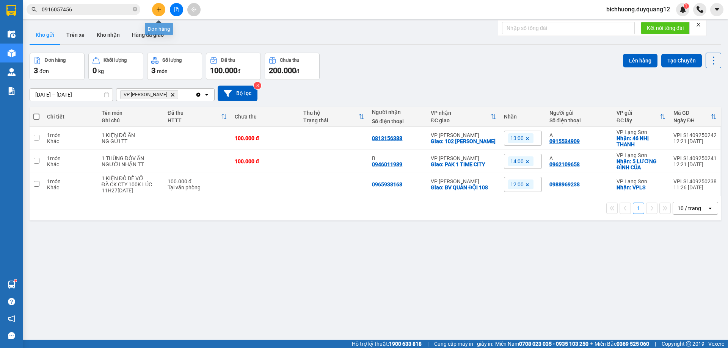
click at [159, 9] on icon "plus" at bounding box center [158, 9] width 5 height 5
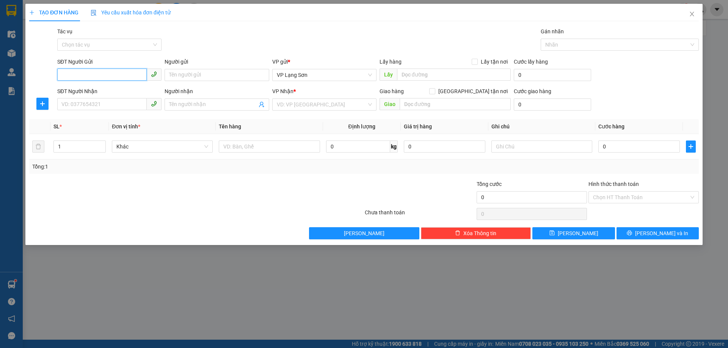
click at [110, 74] on input "SĐT Người Gửi" at bounding box center [101, 75] width 89 height 12
click at [82, 93] on div "0333814993 - A" at bounding box center [109, 90] width 95 height 8
click at [80, 100] on input "SĐT Người Nhận" at bounding box center [101, 104] width 89 height 12
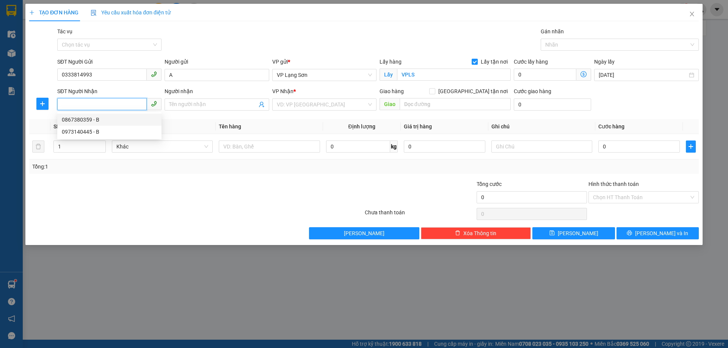
click at [90, 122] on div "0867380359 - B" at bounding box center [109, 120] width 95 height 8
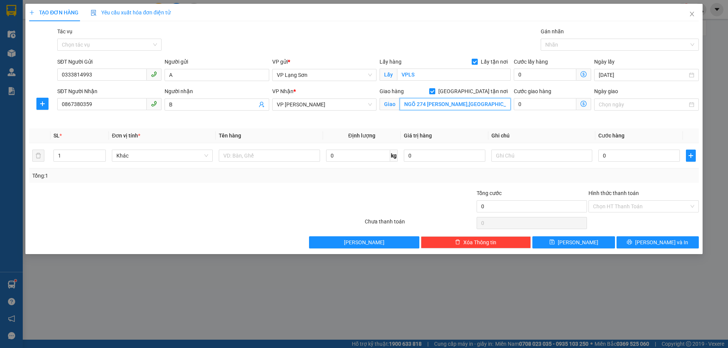
click at [489, 106] on input "NGÕ 274 [PERSON_NAME],[GEOGRAPHIC_DATA],[GEOGRAPHIC_DATA]" at bounding box center [455, 104] width 111 height 12
click at [496, 100] on input "NGÕ 274 [PERSON_NAME],[GEOGRAPHIC_DATA],[GEOGRAPHIC_DATA]" at bounding box center [455, 104] width 111 height 12
click at [632, 102] on input "Ngày giao" at bounding box center [643, 104] width 88 height 8
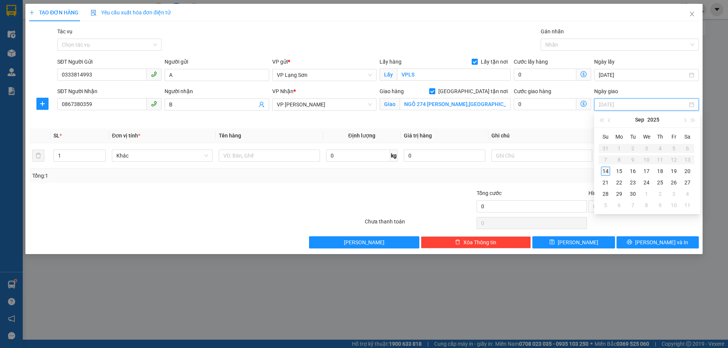
drag, startPoint x: 604, startPoint y: 174, endPoint x: 615, endPoint y: 176, distance: 11.2
click at [605, 174] on div "14" at bounding box center [605, 171] width 9 height 9
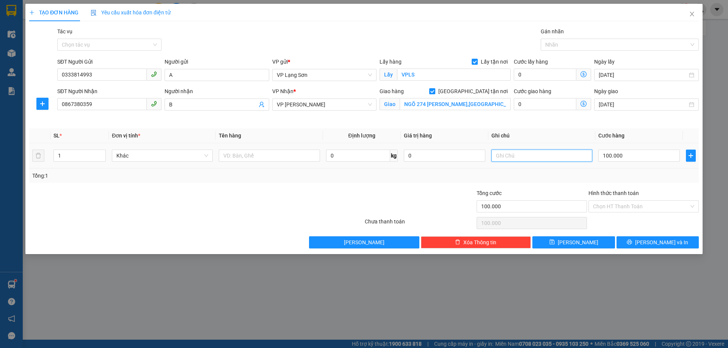
click at [518, 160] on input "text" at bounding box center [541, 156] width 101 height 12
click at [267, 155] on input "text" at bounding box center [269, 156] width 101 height 12
click at [575, 241] on span "[PERSON_NAME]" at bounding box center [578, 243] width 41 height 8
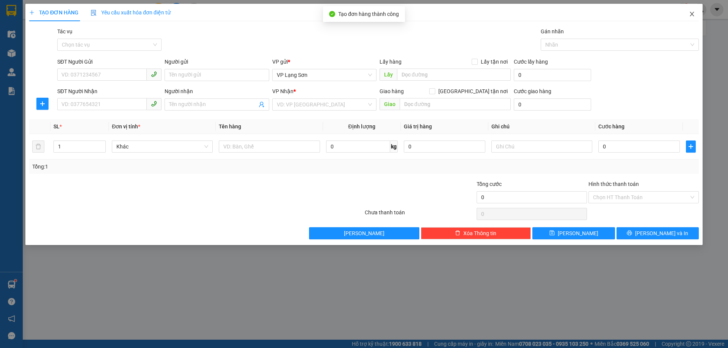
click at [692, 12] on icon "close" at bounding box center [692, 14] width 6 height 6
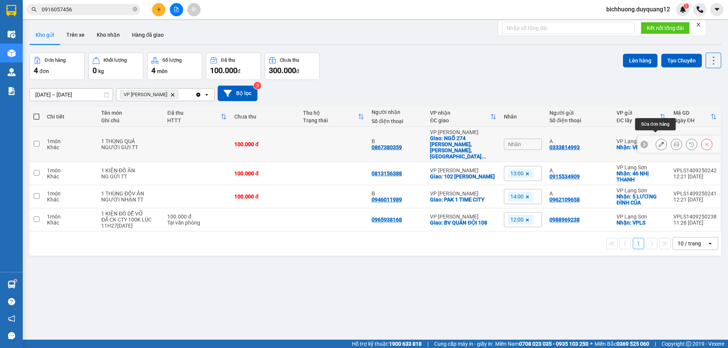
click at [659, 142] on icon at bounding box center [661, 144] width 5 height 5
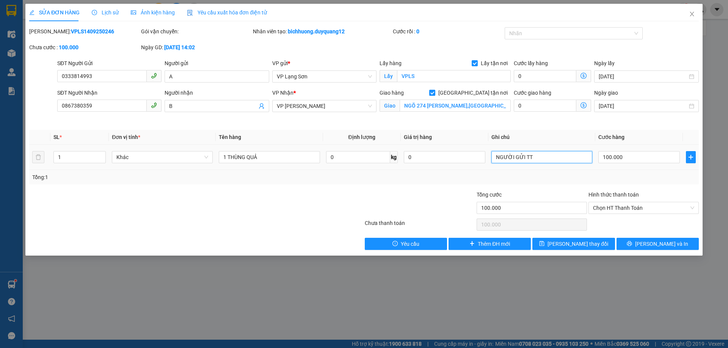
drag, startPoint x: 520, startPoint y: 160, endPoint x: 491, endPoint y: 163, distance: 29.4
click at [491, 163] on div "NGƯỜI GỬI TT" at bounding box center [541, 157] width 101 height 15
click at [515, 160] on input "CK CTY 14H 03" at bounding box center [541, 157] width 101 height 12
click at [525, 160] on input "CK CTY 100 K14H 03" at bounding box center [541, 157] width 101 height 12
click at [527, 160] on input "CK CTY 100K14H 03" at bounding box center [541, 157] width 101 height 12
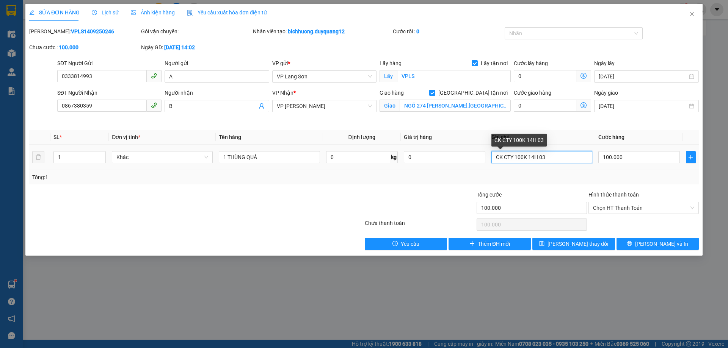
click at [559, 157] on input "CK CTY 100K 14H 03" at bounding box center [541, 157] width 101 height 12
click at [658, 206] on span "Chọn HT Thanh Toán" at bounding box center [643, 207] width 101 height 11
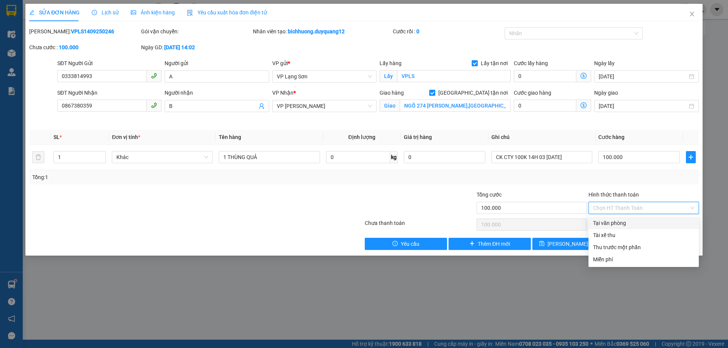
click at [617, 226] on div "Tại văn phòng" at bounding box center [643, 223] width 101 height 8
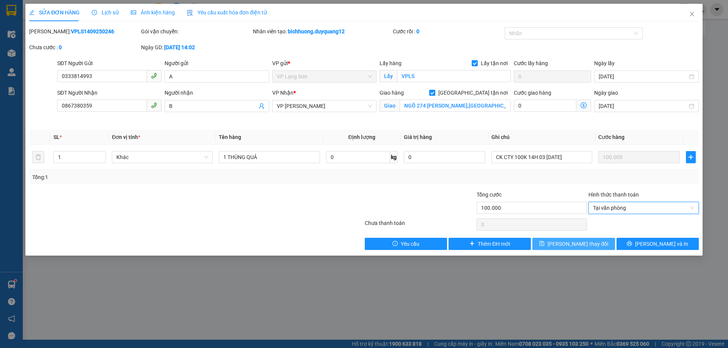
drag, startPoint x: 582, startPoint y: 244, endPoint x: 597, endPoint y: 242, distance: 15.2
click at [585, 244] on span "[PERSON_NAME] thay đổi" at bounding box center [578, 244] width 61 height 8
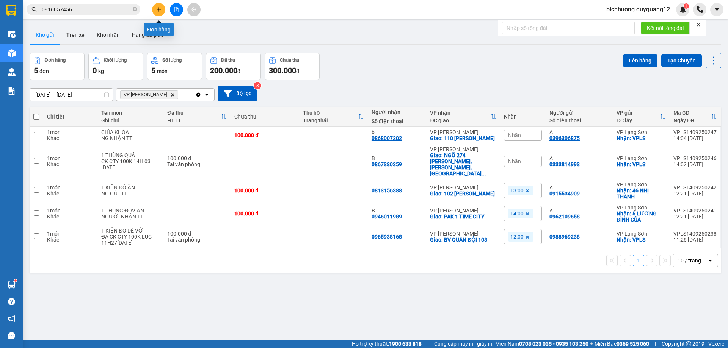
click at [155, 10] on button at bounding box center [158, 9] width 13 height 13
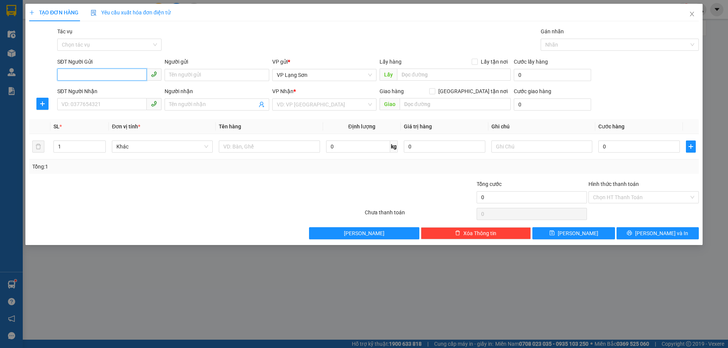
drag, startPoint x: 102, startPoint y: 79, endPoint x: 109, endPoint y: 63, distance: 17.7
click at [102, 78] on input "SĐT Người Gửi" at bounding box center [101, 75] width 89 height 12
paste input "0842966662"
click at [232, 77] on input "Người gửi" at bounding box center [217, 75] width 104 height 12
click at [419, 77] on input "text" at bounding box center [454, 75] width 114 height 12
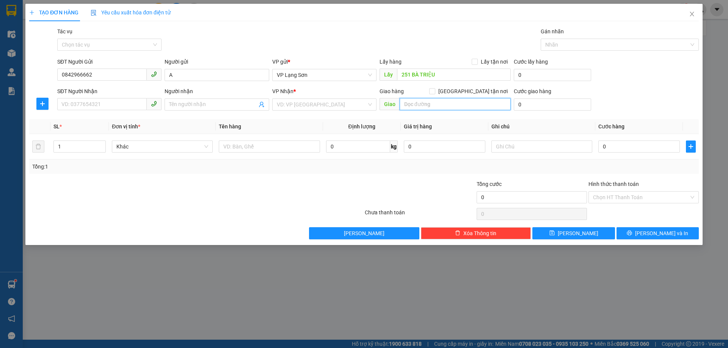
click at [415, 100] on input "text" at bounding box center [455, 104] width 111 height 12
drag, startPoint x: 475, startPoint y: 62, endPoint x: 477, endPoint y: 85, distance: 22.9
click at [475, 63] on input "Lấy tận nơi" at bounding box center [474, 61] width 5 height 5
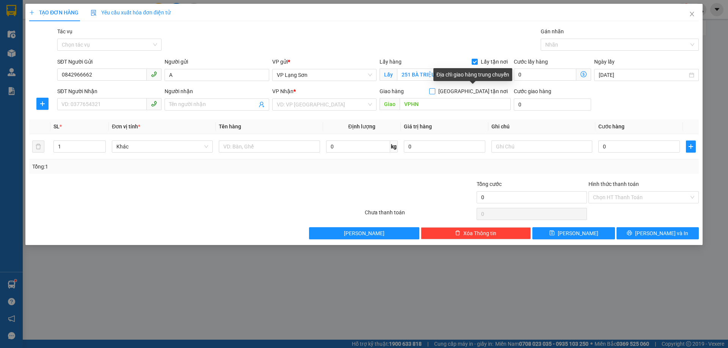
click at [435, 93] on input "[GEOGRAPHIC_DATA] tận nơi" at bounding box center [431, 90] width 5 height 5
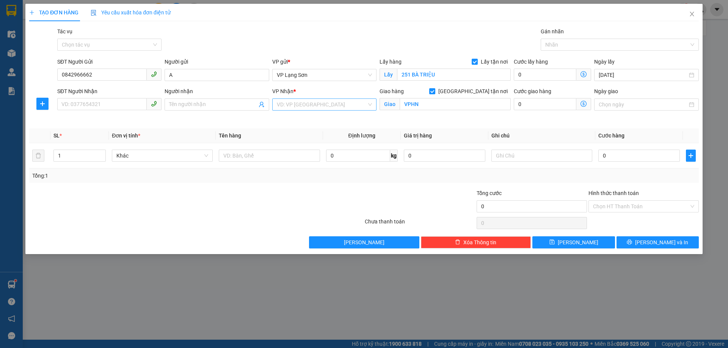
click at [328, 107] on input "search" at bounding box center [322, 104] width 90 height 11
drag, startPoint x: 292, startPoint y: 122, endPoint x: 268, endPoint y: 118, distance: 24.3
click at [288, 121] on div "VP [PERSON_NAME]" at bounding box center [324, 120] width 95 height 8
drag, startPoint x: 199, startPoint y: 107, endPoint x: 199, endPoint y: 95, distance: 11.8
click at [196, 106] on input "Người nhận" at bounding box center [213, 104] width 88 height 8
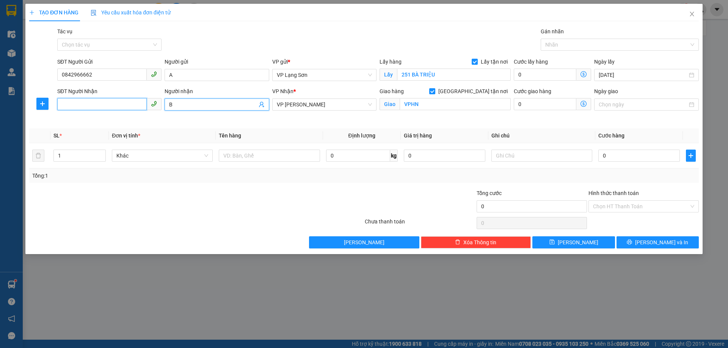
click at [109, 105] on input "SĐT Người Nhận" at bounding box center [101, 104] width 89 height 12
click at [615, 104] on input "Ngày giao" at bounding box center [643, 104] width 88 height 8
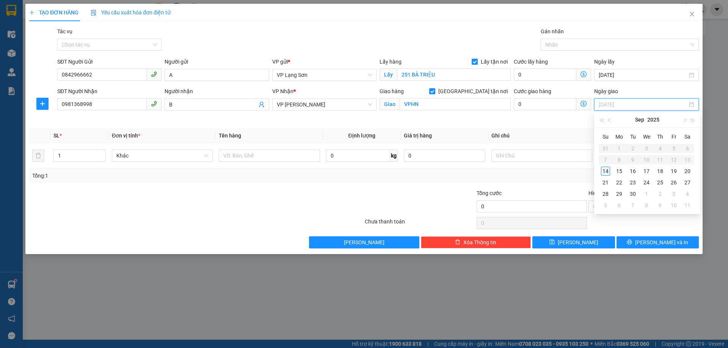
click at [607, 174] on div "14" at bounding box center [605, 171] width 9 height 9
click at [612, 158] on input "0" at bounding box center [639, 156] width 82 height 12
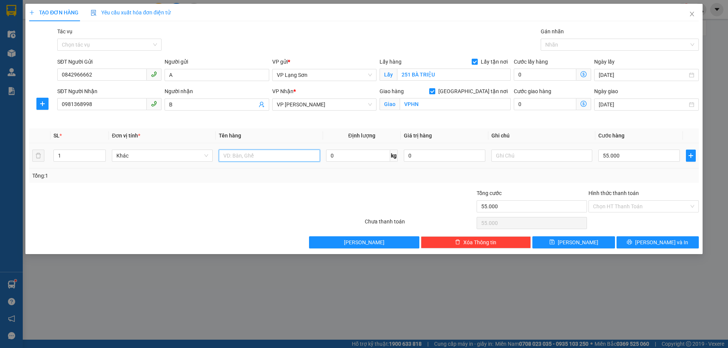
click at [273, 150] on input "text" at bounding box center [269, 156] width 101 height 12
click at [512, 152] on input "text" at bounding box center [541, 156] width 101 height 12
click at [573, 45] on div at bounding box center [616, 44] width 147 height 9
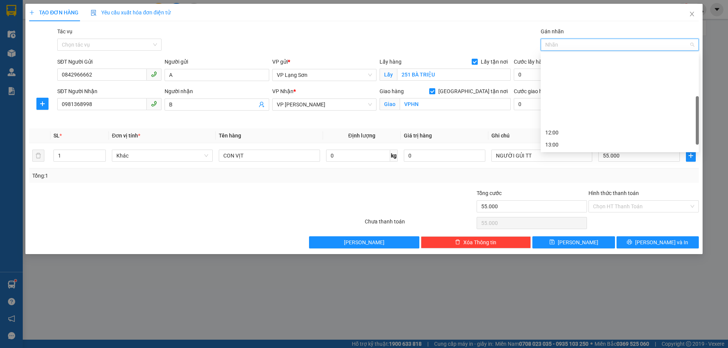
scroll to position [85, 0]
click at [551, 85] on div "15:00" at bounding box center [619, 84] width 149 height 8
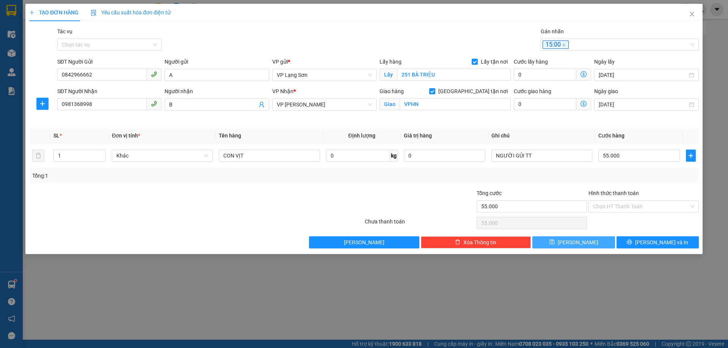
click at [579, 245] on span "[PERSON_NAME]" at bounding box center [578, 243] width 41 height 8
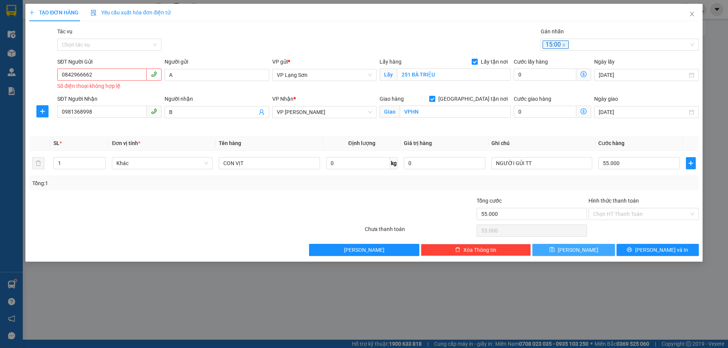
click at [578, 251] on span "[PERSON_NAME]" at bounding box center [578, 250] width 41 height 8
click at [63, 77] on input "0842966662" at bounding box center [101, 75] width 89 height 12
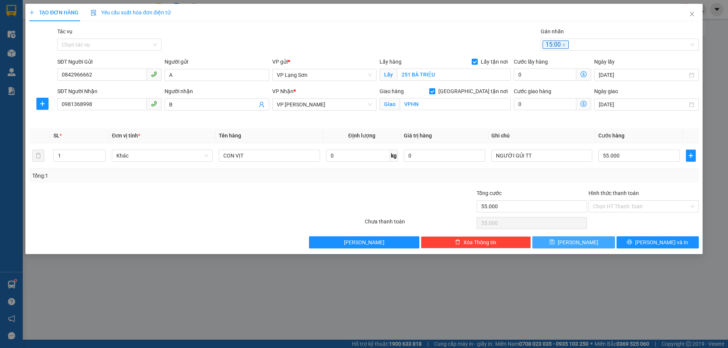
click at [584, 240] on button "[PERSON_NAME]" at bounding box center [573, 243] width 82 height 12
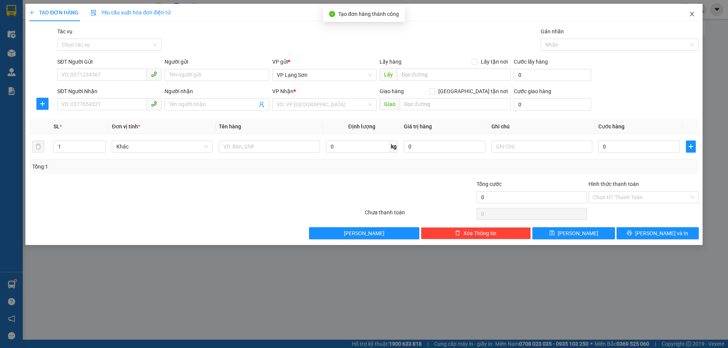
click at [693, 13] on icon "close" at bounding box center [692, 14] width 4 height 5
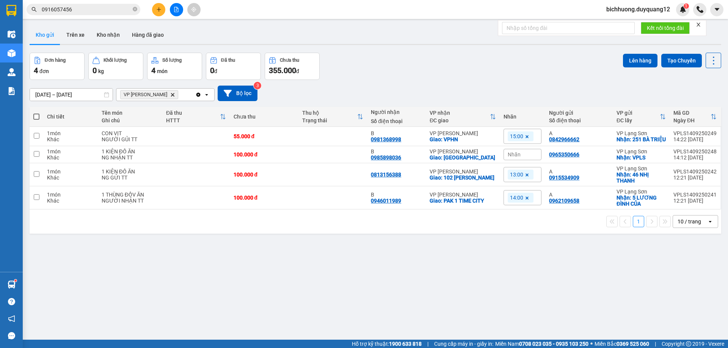
click at [158, 13] on button at bounding box center [158, 9] width 13 height 13
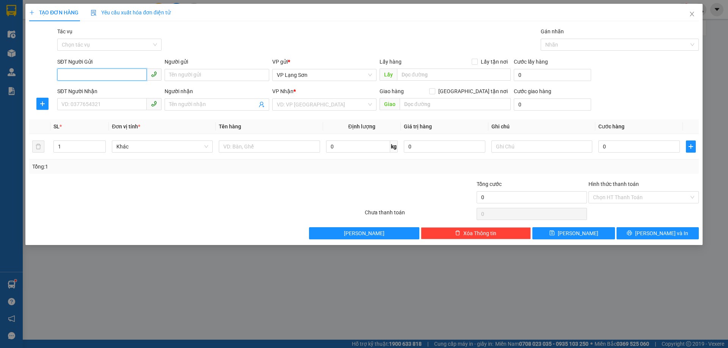
click at [64, 72] on input "SĐT Người Gửi" at bounding box center [101, 75] width 89 height 12
paste input "0913299406"
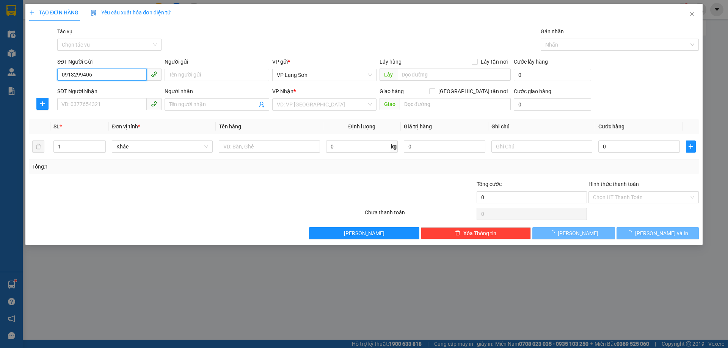
click at [62, 77] on input "0913299406" at bounding box center [101, 75] width 89 height 12
click at [77, 93] on div "0913299406" at bounding box center [109, 90] width 95 height 8
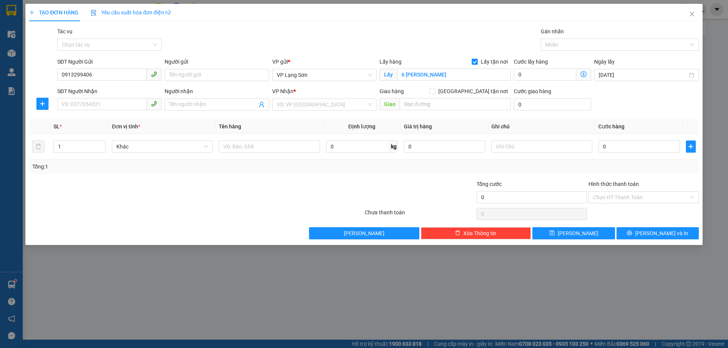
click at [209, 82] on div "Người gửi Tên người gửi" at bounding box center [217, 71] width 104 height 27
click at [210, 78] on input "Người gửi" at bounding box center [217, 75] width 104 height 12
click at [198, 101] on input "Người nhận" at bounding box center [213, 104] width 88 height 8
click at [317, 101] on input "search" at bounding box center [322, 104] width 90 height 11
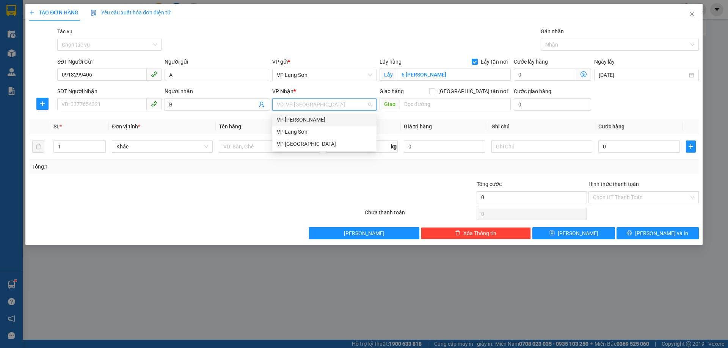
drag, startPoint x: 300, startPoint y: 121, endPoint x: 402, endPoint y: 115, distance: 101.8
click at [303, 121] on div "VP [PERSON_NAME]" at bounding box center [324, 120] width 95 height 8
drag, startPoint x: 472, startPoint y: 93, endPoint x: 555, endPoint y: 110, distance: 84.9
click at [480, 94] on label "[GEOGRAPHIC_DATA] tận nơi" at bounding box center [470, 91] width 82 height 8
click at [435, 94] on input "[GEOGRAPHIC_DATA] tận nơi" at bounding box center [431, 90] width 5 height 5
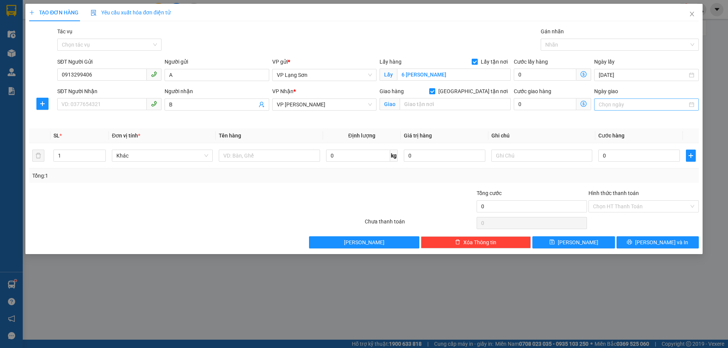
click at [625, 105] on input "Ngày giao" at bounding box center [643, 104] width 88 height 8
click at [605, 174] on div "14" at bounding box center [605, 171] width 9 height 9
click at [105, 106] on input "SĐT Người Nhận" at bounding box center [101, 104] width 89 height 12
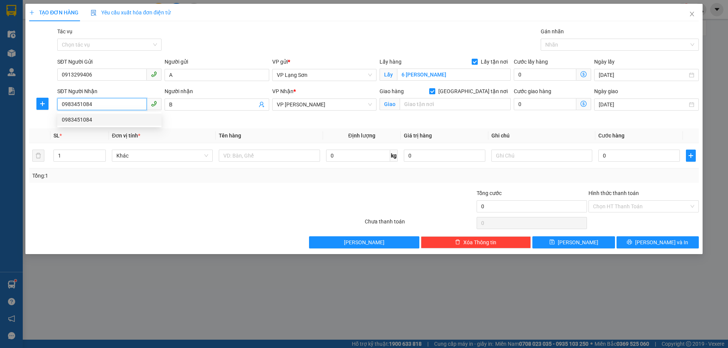
click at [93, 120] on div "0983451084" at bounding box center [109, 120] width 95 height 8
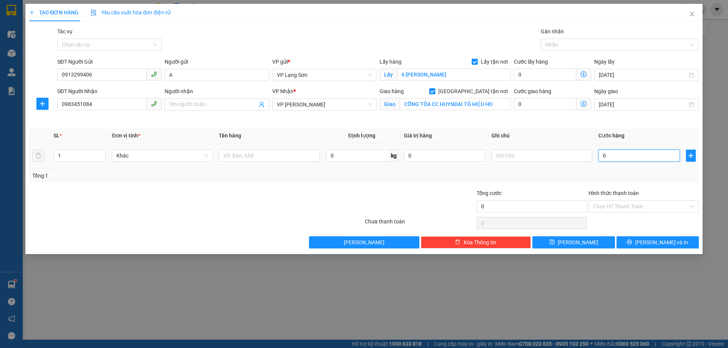
click at [614, 156] on input "0" at bounding box center [639, 156] width 82 height 12
click at [418, 107] on input "CỔNG TÒA CC HUYNDAI TÔ HIỆU HĐ" at bounding box center [455, 104] width 111 height 12
click at [419, 107] on input "CỔNG TÒA CC HUYNDAI TÔ HIỆU HĐ" at bounding box center [455, 104] width 111 height 12
click at [504, 155] on input "text" at bounding box center [541, 156] width 101 height 12
click at [257, 157] on input "text" at bounding box center [269, 156] width 101 height 12
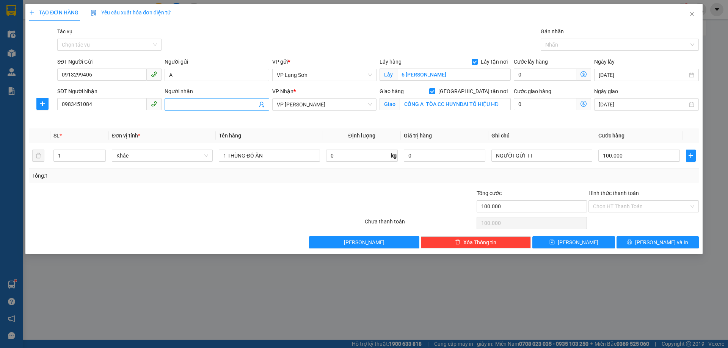
click at [175, 104] on input "Người nhận" at bounding box center [213, 104] width 88 height 8
click at [576, 242] on span "[PERSON_NAME]" at bounding box center [578, 243] width 41 height 8
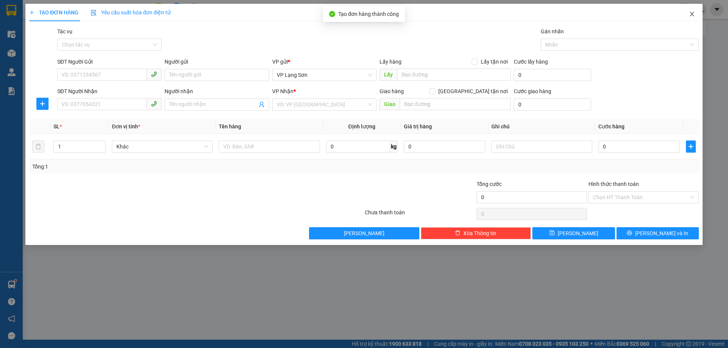
click at [693, 13] on icon "close" at bounding box center [692, 14] width 4 height 5
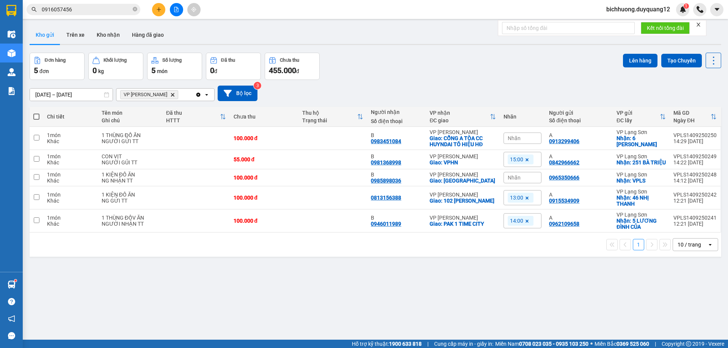
click at [519, 138] on div "Nhãn" at bounding box center [523, 138] width 38 height 11
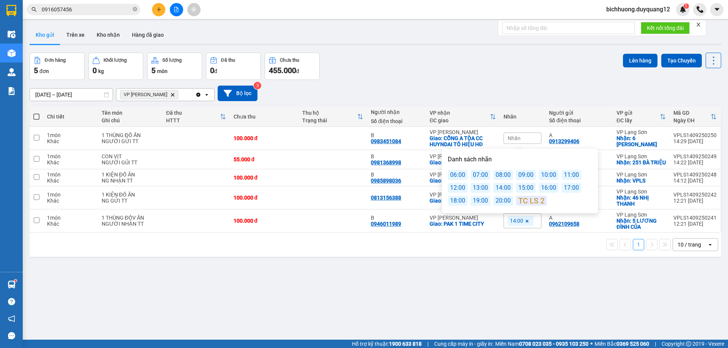
click at [523, 189] on div "15:00" at bounding box center [526, 188] width 20 height 10
click at [555, 92] on div "[DATE] – [DATE] Press the down arrow key to interact with the calendar and sele…" at bounding box center [376, 94] width 692 height 16
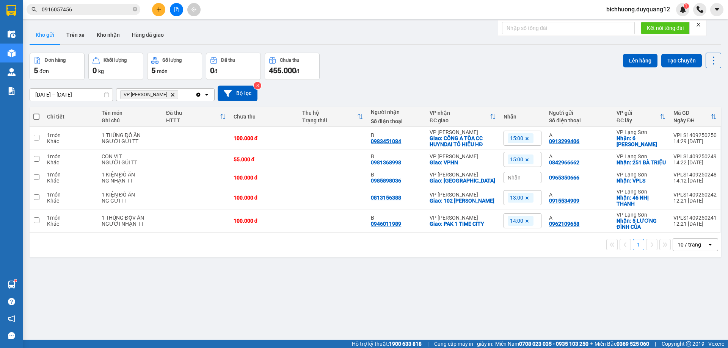
click at [526, 139] on icon at bounding box center [527, 139] width 5 height 5
click at [527, 139] on div "Nhãn" at bounding box center [523, 138] width 38 height 11
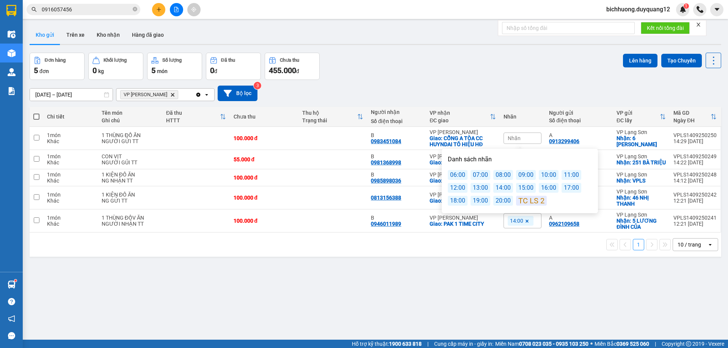
click at [547, 189] on div "16:00" at bounding box center [549, 188] width 20 height 10
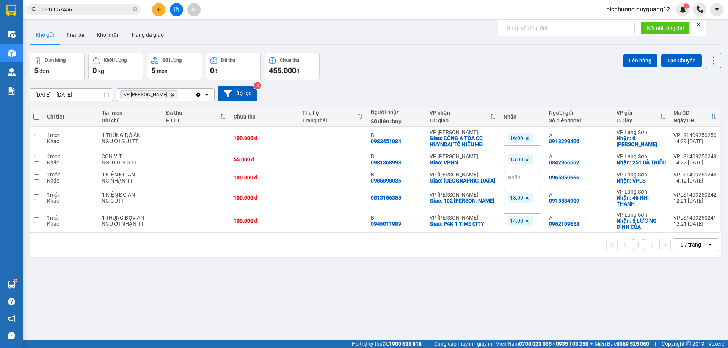
click at [582, 73] on div "Đơn hàng 5 đơn Khối lượng 0 kg Số lượng 5 món Đã thu 0 đ Chưa thu 455.000 đ Lên…" at bounding box center [376, 66] width 692 height 27
click at [36, 223] on input "checkbox" at bounding box center [37, 221] width 6 height 6
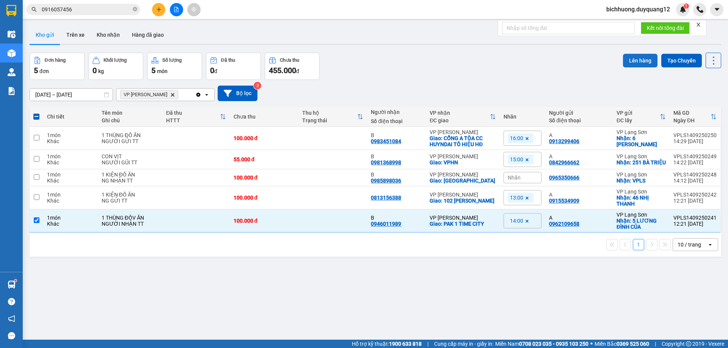
click at [631, 58] on button "Lên hàng" at bounding box center [640, 61] width 35 height 14
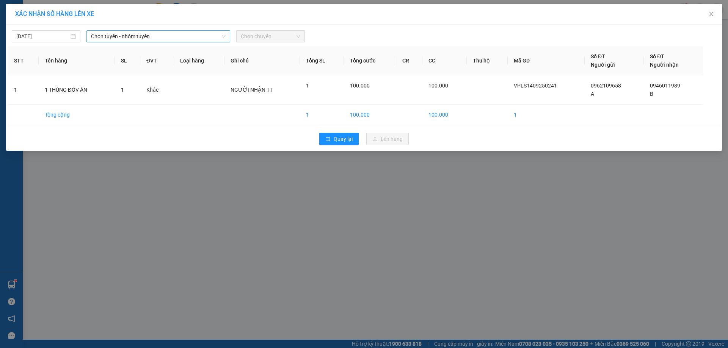
click at [226, 38] on div "Chọn tuyến - nhóm tuyến" at bounding box center [158, 36] width 144 height 12
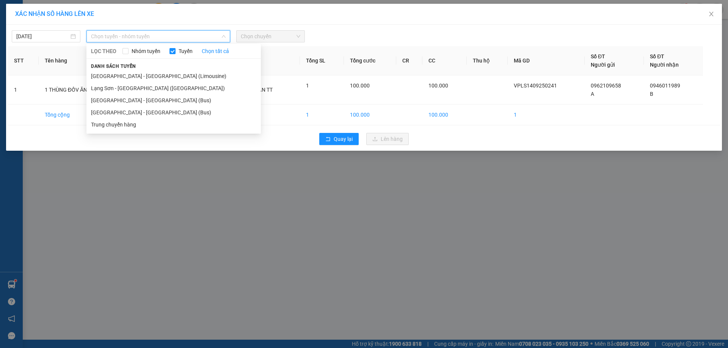
drag, startPoint x: 111, startPoint y: 113, endPoint x: 231, endPoint y: 67, distance: 128.6
click at [115, 113] on li "[GEOGRAPHIC_DATA] - [GEOGRAPHIC_DATA] (Bus)" at bounding box center [173, 113] width 174 height 12
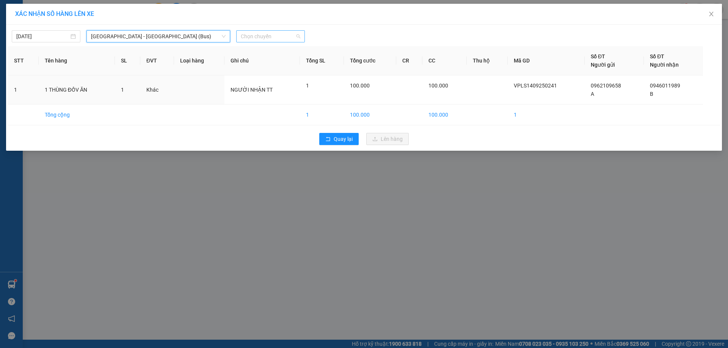
click at [298, 38] on span "Chọn chuyến" at bounding box center [271, 36] width 60 height 11
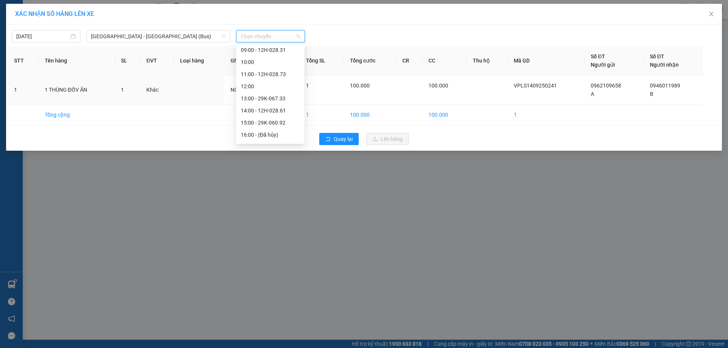
scroll to position [77, 0]
click at [271, 108] on div "14:00 - 12H-028.61" at bounding box center [270, 108] width 59 height 8
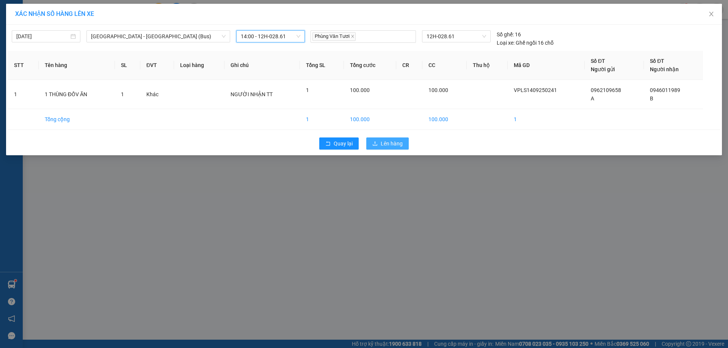
click at [382, 141] on span "Lên hàng" at bounding box center [392, 144] width 22 height 8
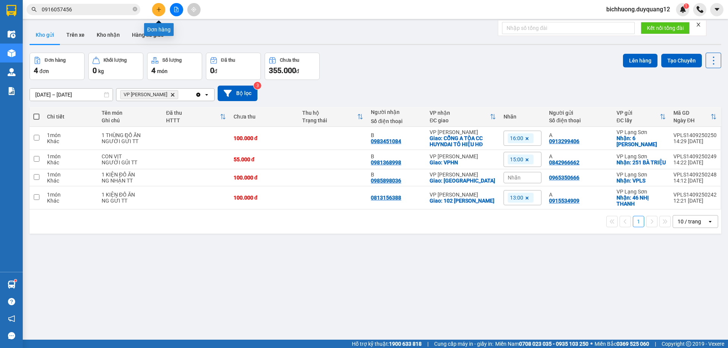
click at [161, 12] on icon "plus" at bounding box center [158, 9] width 5 height 5
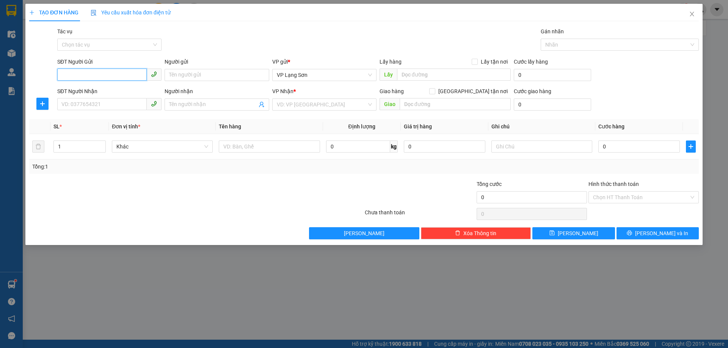
drag, startPoint x: 101, startPoint y: 75, endPoint x: 94, endPoint y: 61, distance: 15.1
click at [99, 74] on input "SĐT Người Gửi" at bounding box center [101, 75] width 89 height 12
paste input "0376573195"
click at [63, 78] on input "0376573195" at bounding box center [101, 75] width 89 height 12
click at [201, 78] on input "Người gửi" at bounding box center [217, 75] width 104 height 12
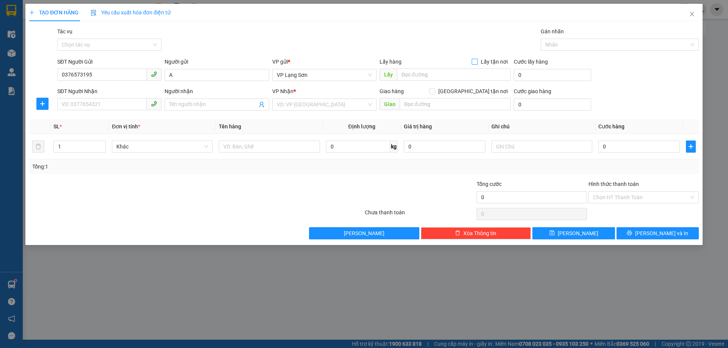
click at [477, 63] on input "Lấy tận nơi" at bounding box center [474, 61] width 5 height 5
click at [348, 73] on span "VP Lạng Sơn" at bounding box center [324, 74] width 95 height 11
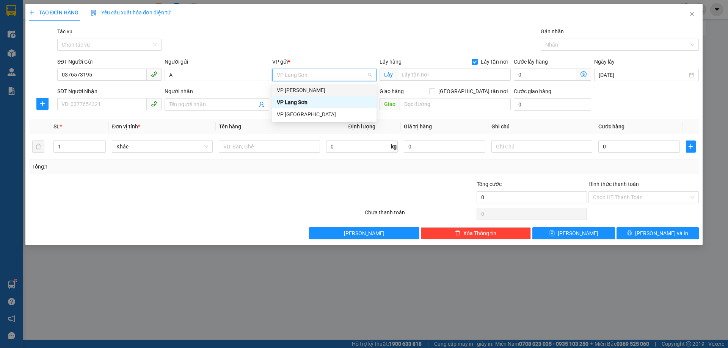
drag, startPoint x: 302, startPoint y: 89, endPoint x: 325, endPoint y: 86, distance: 23.3
click at [304, 88] on div "VP [PERSON_NAME]" at bounding box center [324, 90] width 95 height 8
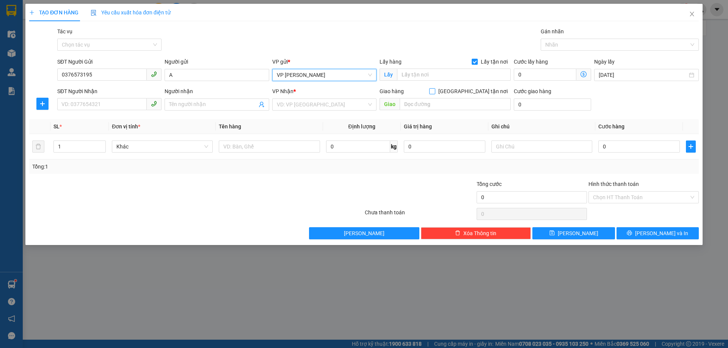
click at [435, 93] on span at bounding box center [432, 91] width 6 height 6
click at [471, 94] on label "[GEOGRAPHIC_DATA] tận nơi" at bounding box center [470, 91] width 82 height 8
click at [435, 94] on input "[GEOGRAPHIC_DATA] tận nơi" at bounding box center [431, 90] width 5 height 5
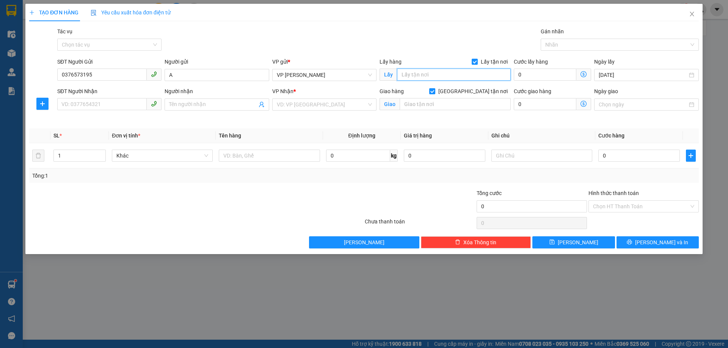
click at [419, 75] on input "text" at bounding box center [454, 75] width 114 height 12
click at [430, 100] on input "text" at bounding box center [455, 104] width 111 height 12
drag, startPoint x: 330, startPoint y: 107, endPoint x: 323, endPoint y: 111, distance: 8.3
click at [330, 107] on input "search" at bounding box center [322, 104] width 90 height 11
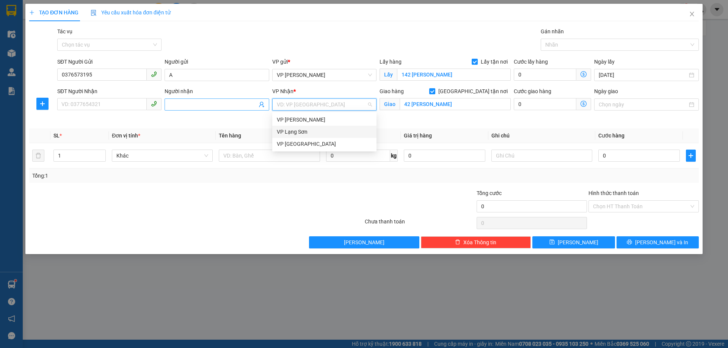
drag, startPoint x: 292, startPoint y: 132, endPoint x: 217, endPoint y: 108, distance: 79.5
click at [289, 132] on div "VP Lạng Sơn" at bounding box center [324, 132] width 95 height 8
drag, startPoint x: 205, startPoint y: 104, endPoint x: 204, endPoint y: 100, distance: 4.6
click at [202, 103] on input "Người nhận" at bounding box center [213, 104] width 88 height 8
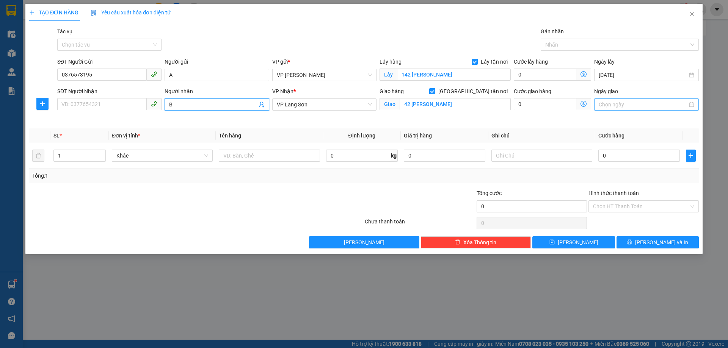
click at [629, 99] on div at bounding box center [646, 105] width 104 height 12
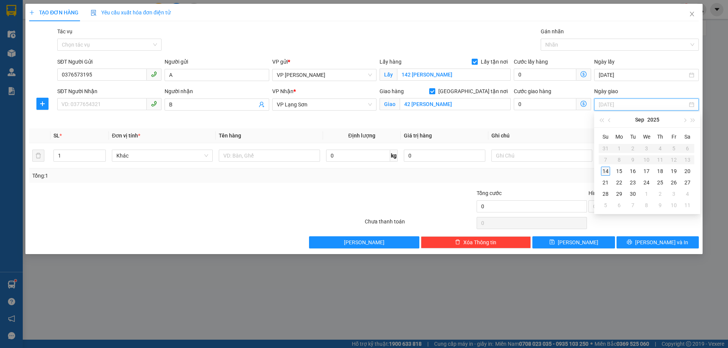
click at [604, 174] on div "14" at bounding box center [605, 171] width 9 height 9
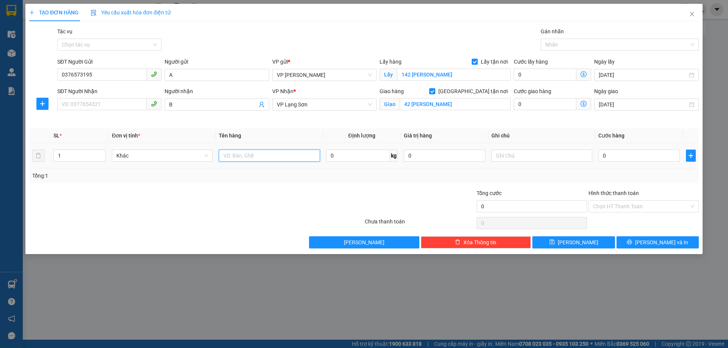
click at [273, 161] on input "text" at bounding box center [269, 156] width 101 height 12
click at [102, 104] on input "SĐT Người Nhận" at bounding box center [101, 104] width 89 height 12
click at [120, 105] on input "SĐT Người Nhận" at bounding box center [101, 104] width 89 height 12
paste input "0376573195"
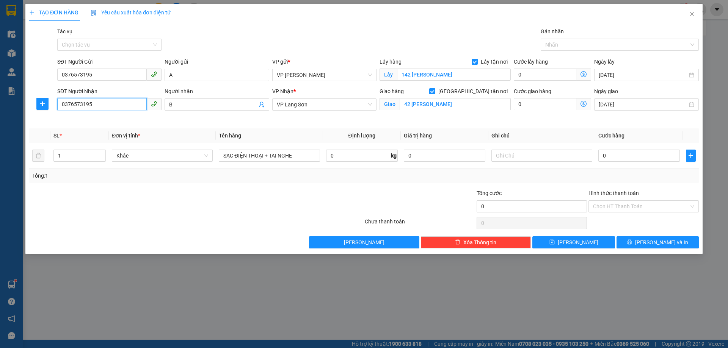
click at [64, 107] on input "0376573195" at bounding box center [101, 104] width 89 height 12
click at [622, 155] on input "0" at bounding box center [639, 156] width 82 height 12
click at [519, 157] on input "text" at bounding box center [541, 156] width 101 height 12
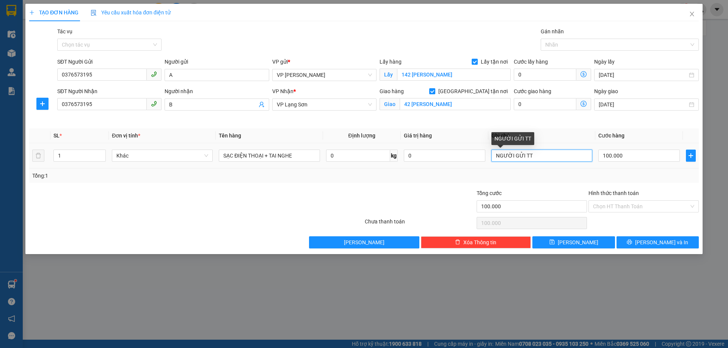
drag, startPoint x: 522, startPoint y: 159, endPoint x: 514, endPoint y: 161, distance: 8.3
click at [514, 161] on input "NGƯỜI GỬI TT" at bounding box center [541, 156] width 101 height 12
drag, startPoint x: 532, startPoint y: 160, endPoint x: 528, endPoint y: 162, distance: 4.1
click at [528, 162] on input "NGƯỜI NHẬN I TT" at bounding box center [541, 156] width 101 height 12
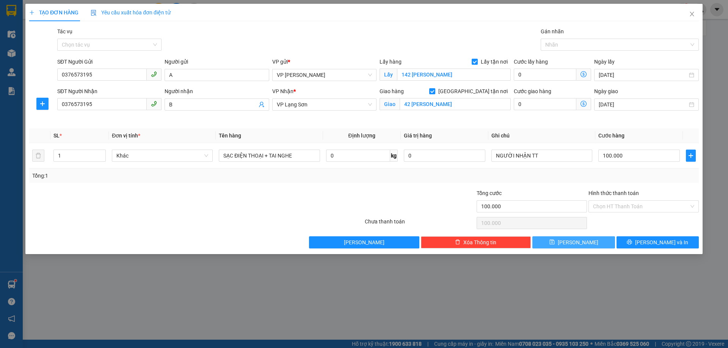
click at [575, 242] on span "[PERSON_NAME]" at bounding box center [578, 243] width 41 height 8
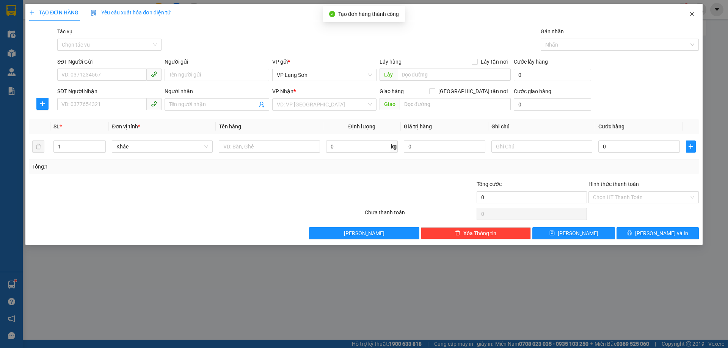
click at [692, 16] on icon "close" at bounding box center [692, 14] width 6 height 6
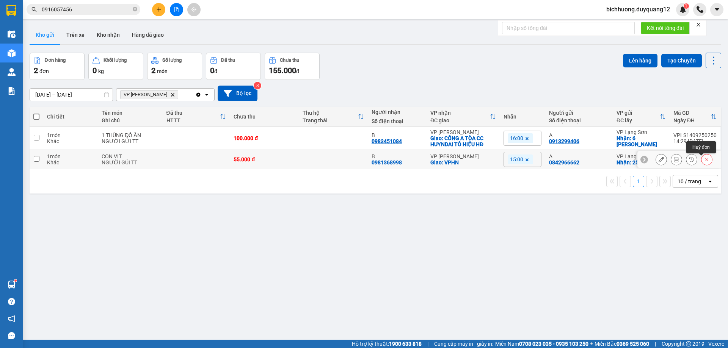
click at [704, 162] on icon at bounding box center [706, 159] width 5 height 5
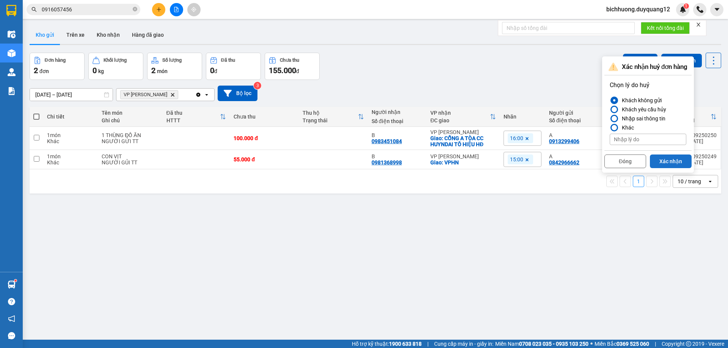
click at [670, 160] on button "Xác nhận" at bounding box center [671, 162] width 42 height 14
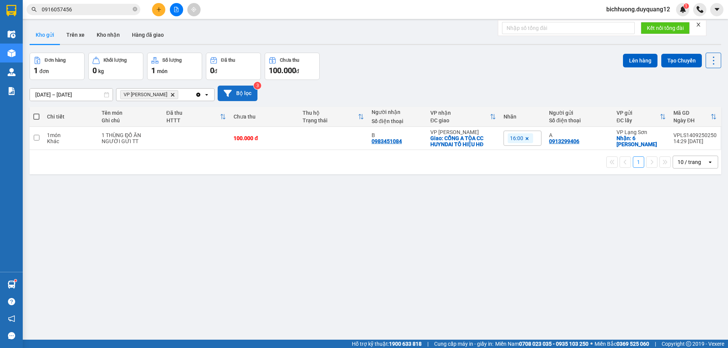
click at [238, 91] on button "Bộ lọc" at bounding box center [238, 94] width 40 height 16
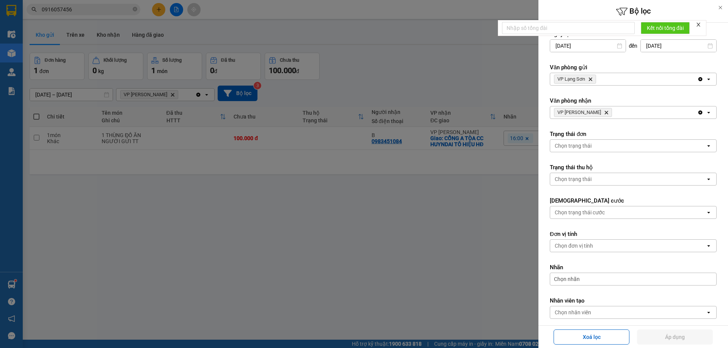
click at [590, 80] on icon "Delete" at bounding box center [590, 79] width 5 height 5
click at [590, 80] on div "Chọn văn phòng" at bounding box center [574, 79] width 39 height 8
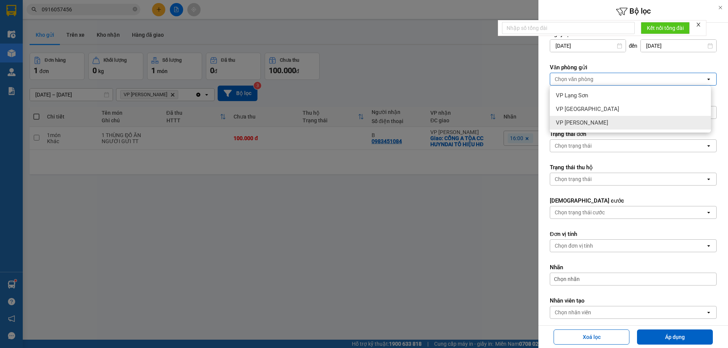
click at [574, 124] on span "VP [PERSON_NAME]" at bounding box center [582, 123] width 52 height 8
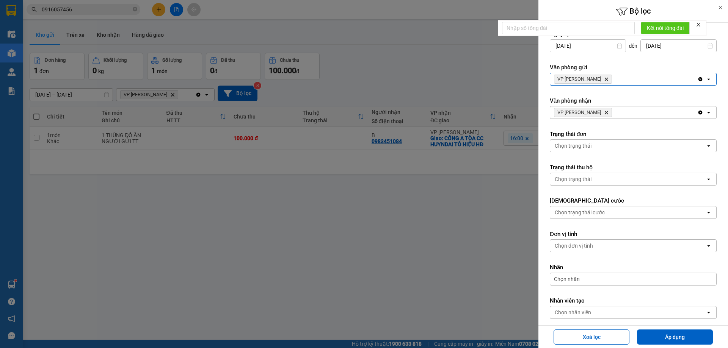
click at [604, 112] on icon "Delete" at bounding box center [606, 112] width 5 height 5
click at [592, 112] on div "Chọn văn phòng" at bounding box center [574, 113] width 39 height 8
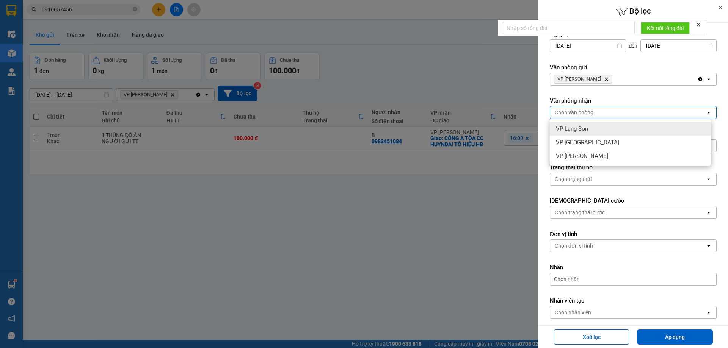
click at [573, 130] on span "VP Lạng Sơn" at bounding box center [572, 129] width 32 height 8
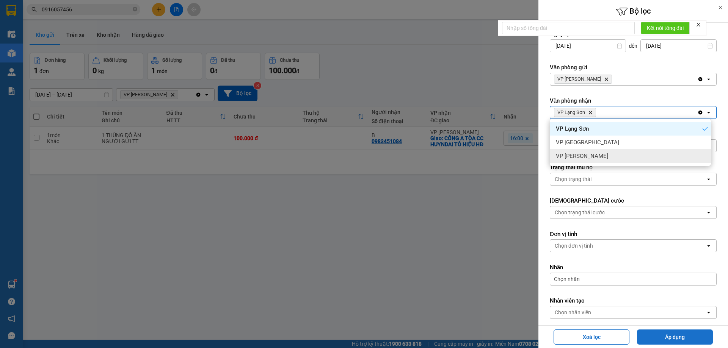
click at [662, 339] on button "Áp dụng" at bounding box center [675, 337] width 76 height 15
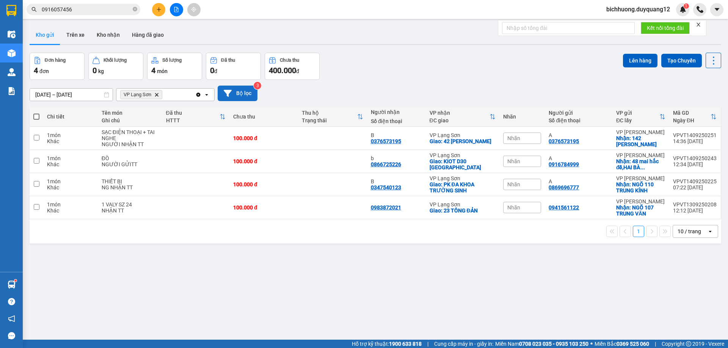
click at [234, 88] on button "Bộ lọc" at bounding box center [238, 94] width 40 height 16
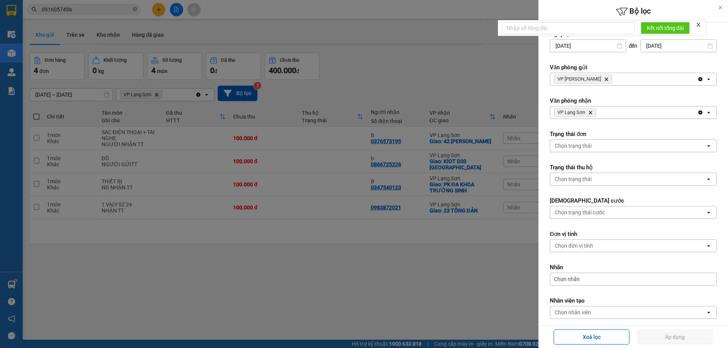
click at [604, 77] on icon "Delete" at bounding box center [606, 79] width 5 height 5
click at [592, 77] on div "Chọn văn phòng" at bounding box center [574, 79] width 39 height 8
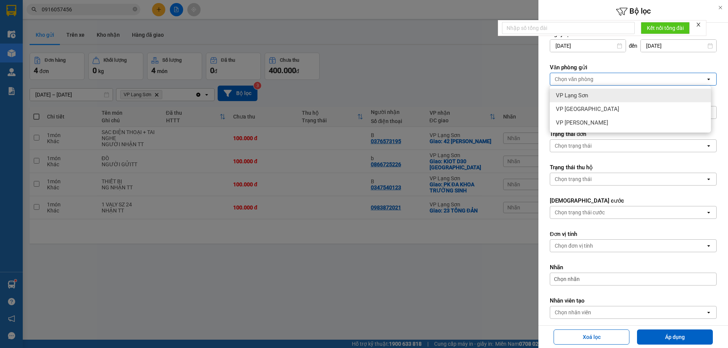
click at [587, 96] on span "VP Lạng Sơn" at bounding box center [572, 96] width 32 height 8
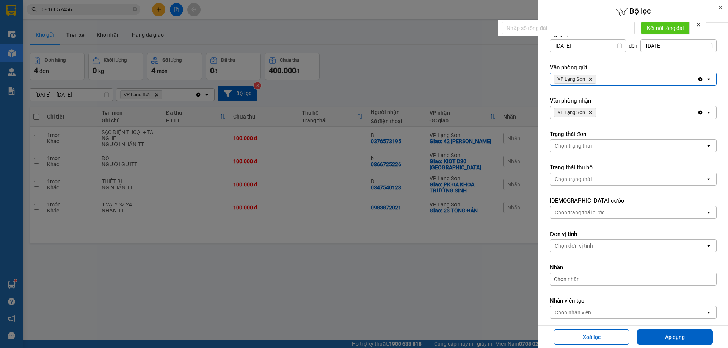
click at [592, 114] on icon "VP Lạng Sơn, close by backspace" at bounding box center [590, 112] width 3 height 3
click at [593, 114] on div "Chọn văn phòng" at bounding box center [627, 113] width 155 height 12
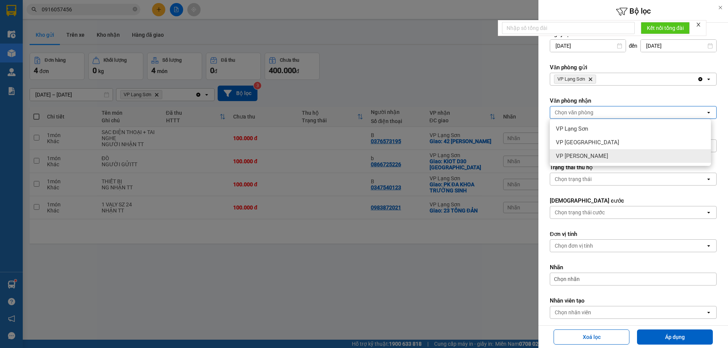
click at [578, 159] on span "VP [PERSON_NAME]" at bounding box center [582, 156] width 52 height 8
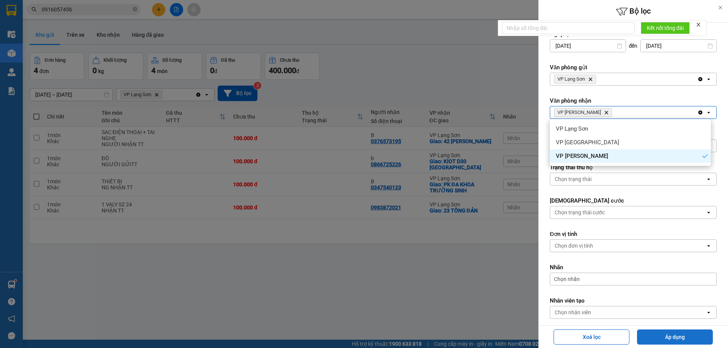
click at [675, 342] on button "Áp dụng" at bounding box center [675, 337] width 76 height 15
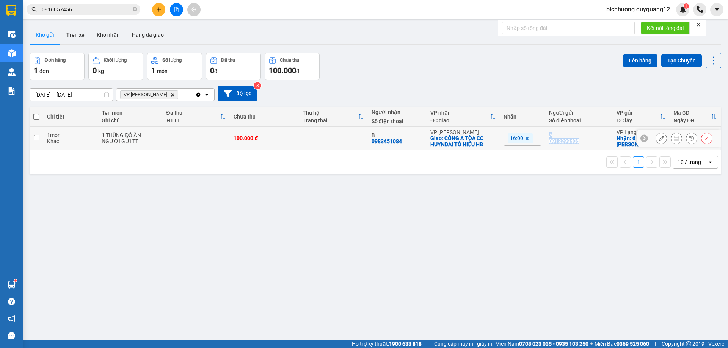
drag, startPoint x: 563, startPoint y: 142, endPoint x: 581, endPoint y: 146, distance: 17.9
click at [581, 146] on tr "1 món Khác 1 THÙNG ĐỒ ĂN NGƯỜI GỬI TT 100.000 đ B 0983451084 VP [PERSON_NAME]: …" at bounding box center [376, 138] width 692 height 23
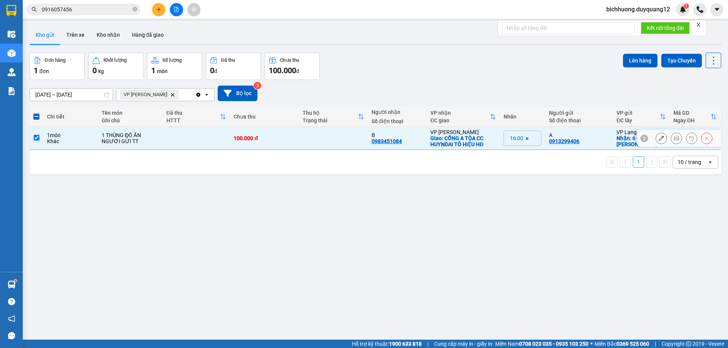
click at [582, 146] on td "A 0913299406" at bounding box center [578, 138] width 67 height 23
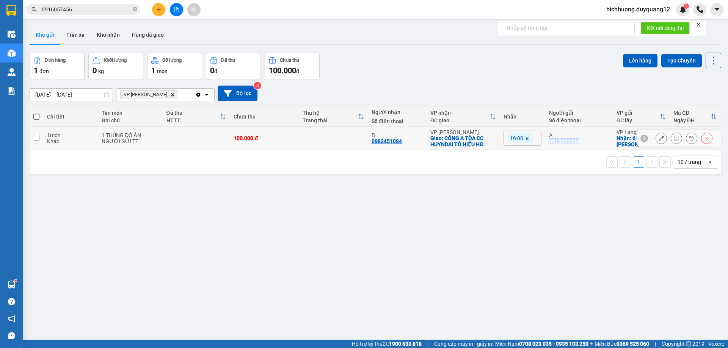
drag, startPoint x: 577, startPoint y: 143, endPoint x: 546, endPoint y: 145, distance: 30.4
click at [546, 145] on td "A 0913299406" at bounding box center [578, 138] width 67 height 23
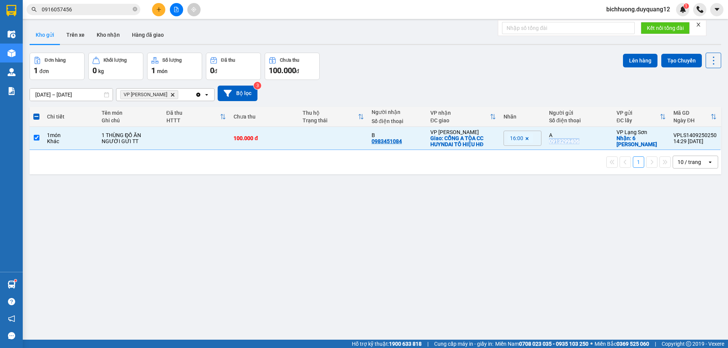
copy div "0913299406"
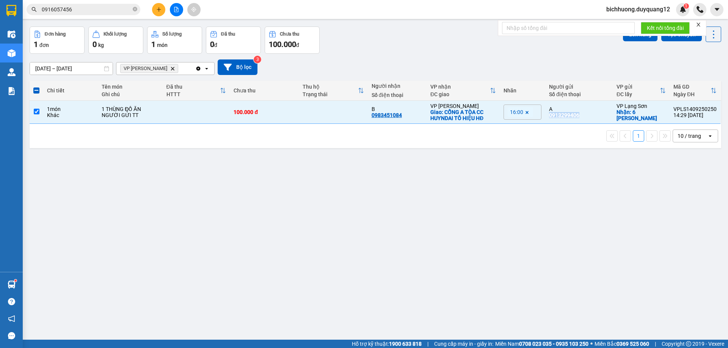
scroll to position [35, 0]
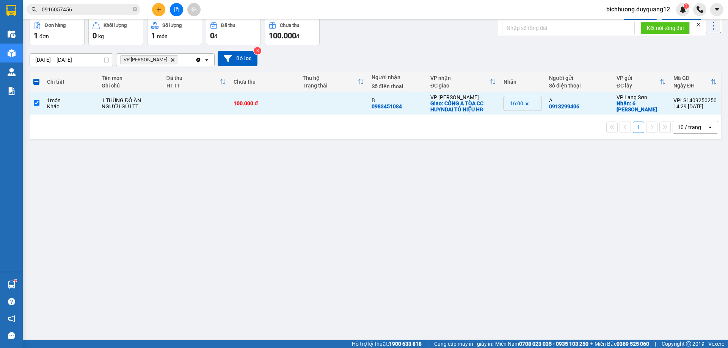
click at [618, 9] on span "bichhuong.duyquang12" at bounding box center [638, 9] width 76 height 9
